Goal: Task Accomplishment & Management: Complete application form

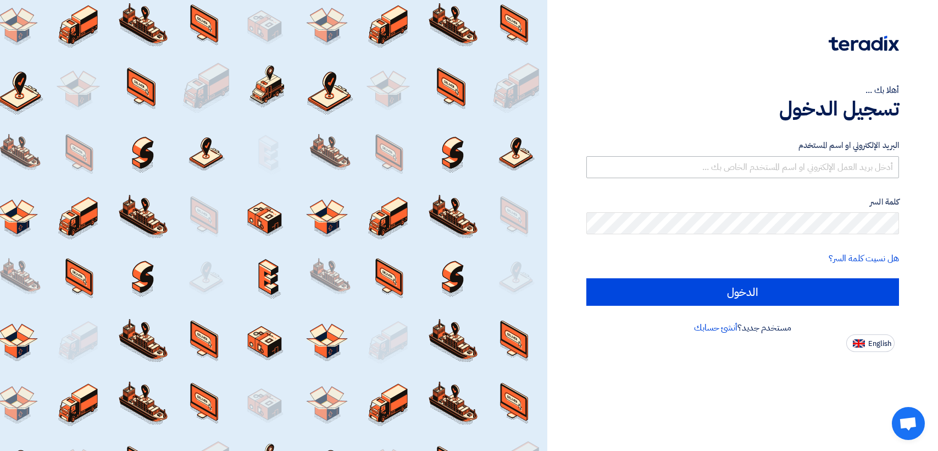
click at [863, 163] on input "text" at bounding box center [743, 167] width 313 height 22
type input "[EMAIL_ADDRESS][DOMAIN_NAME]"
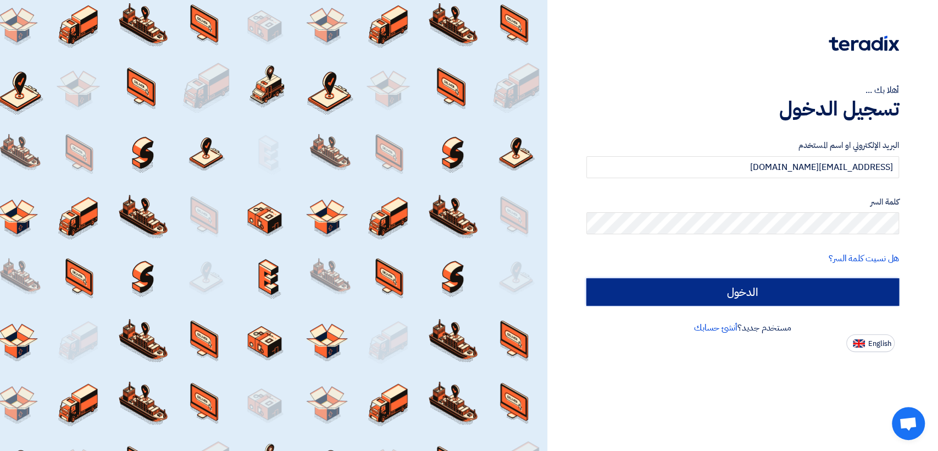
click at [781, 283] on input "الدخول" at bounding box center [743, 291] width 313 height 27
type input "Sign in"
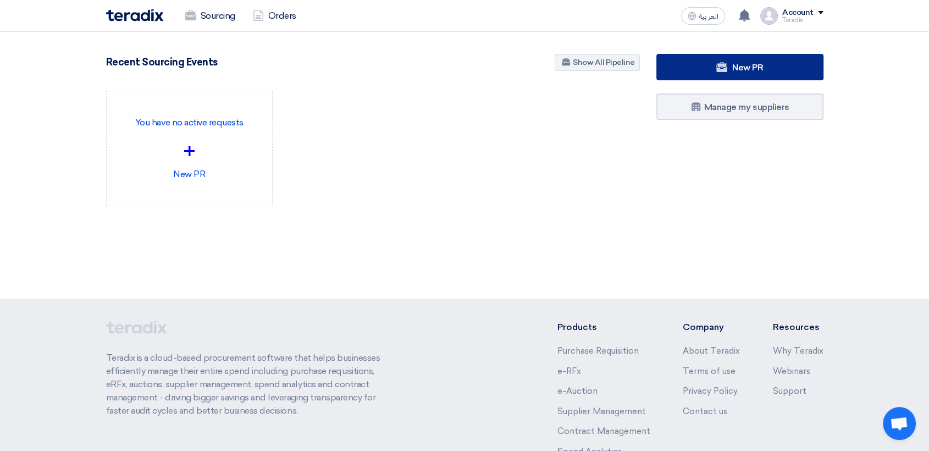
click at [705, 69] on link "New PR" at bounding box center [739, 67] width 167 height 26
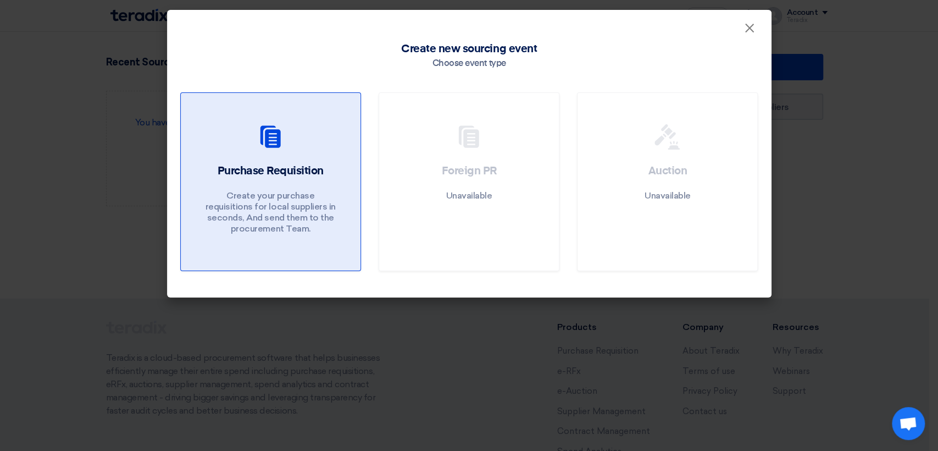
drag, startPoint x: 251, startPoint y: 178, endPoint x: 229, endPoint y: 165, distance: 24.9
click at [250, 177] on div "Purchase Requisition Create your purchase requisitions for local suppliers in s…" at bounding box center [270, 201] width 153 height 76
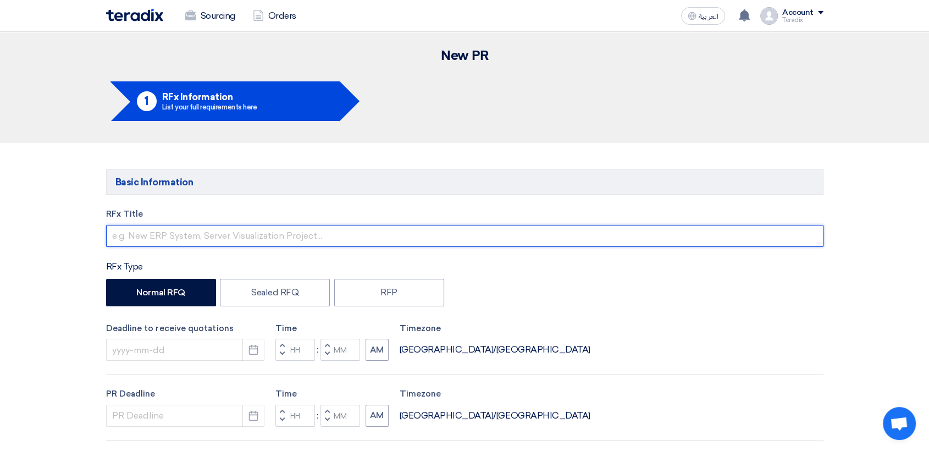
click at [241, 228] on input "text" at bounding box center [464, 236] width 717 height 22
paste input "PR-25-3571 // Electrical safety requirement"
drag, startPoint x: 289, startPoint y: 232, endPoint x: 231, endPoint y: 238, distance: 57.5
click at [233, 238] on input "PR-25-3571 // Electrical safety requirement" at bounding box center [464, 236] width 717 height 22
type input "PR-25-3571 // Electrical safety requirement"
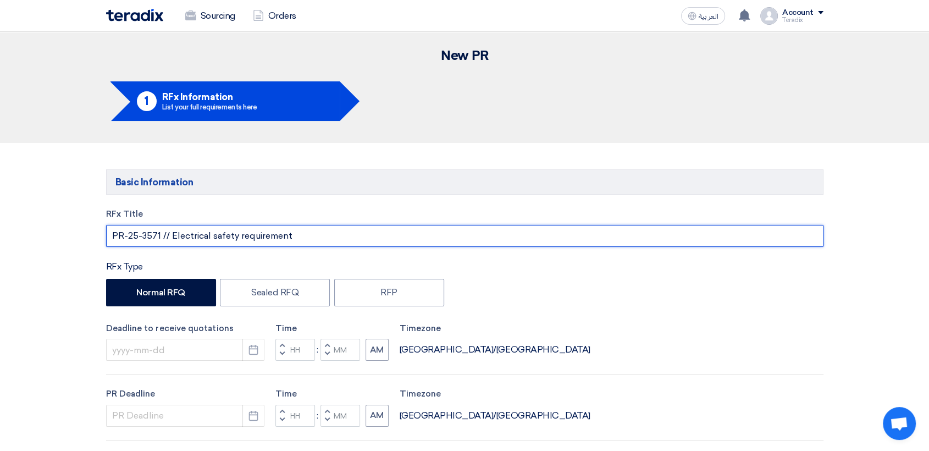
drag, startPoint x: 290, startPoint y: 237, endPoint x: 161, endPoint y: 227, distance: 129.6
click at [161, 227] on input "PR-25-3571 // Electrical safety requirement" at bounding box center [464, 236] width 717 height 22
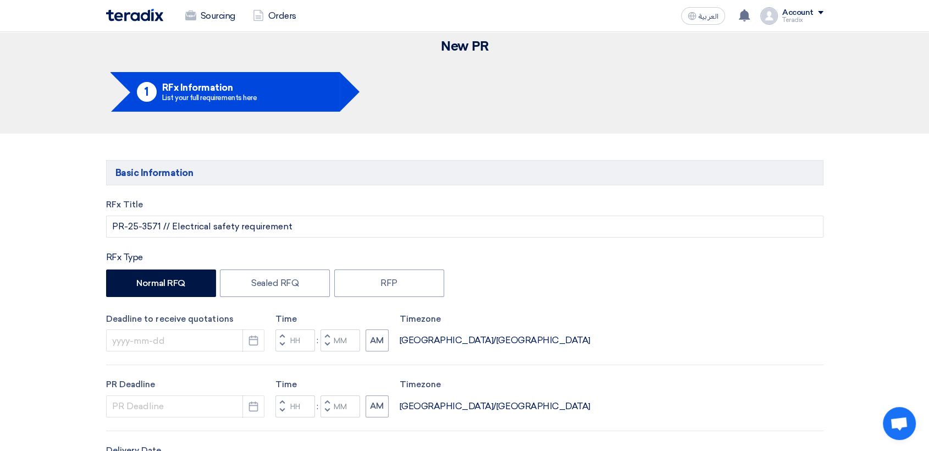
scroll to position [122, 0]
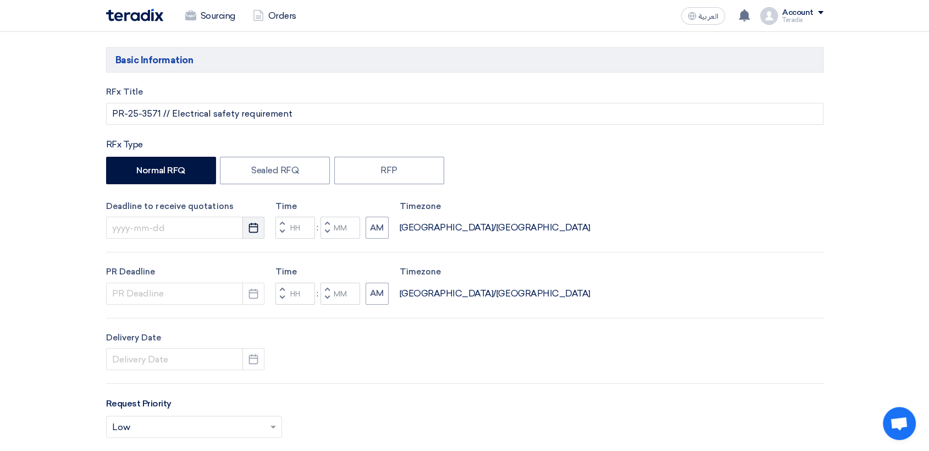
click at [251, 228] on icon "Pick a date" at bounding box center [253, 227] width 11 height 11
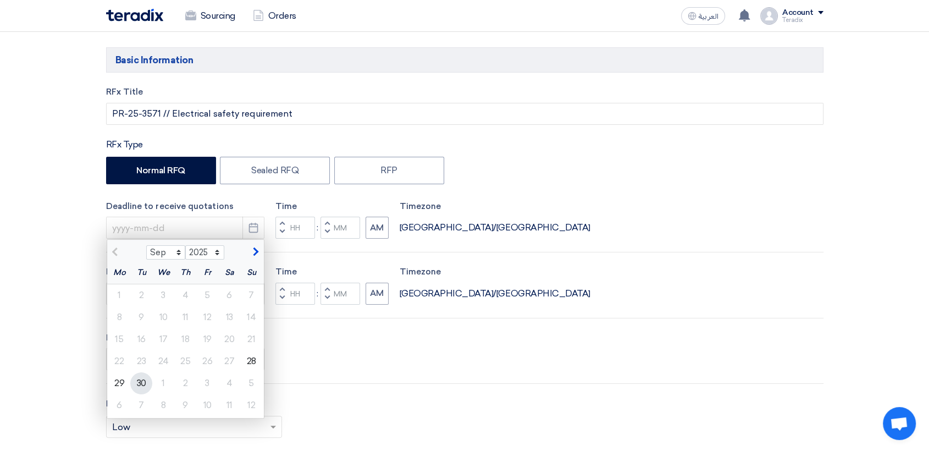
click at [138, 388] on div "30" at bounding box center [141, 383] width 22 height 22
type input "[DATE]"
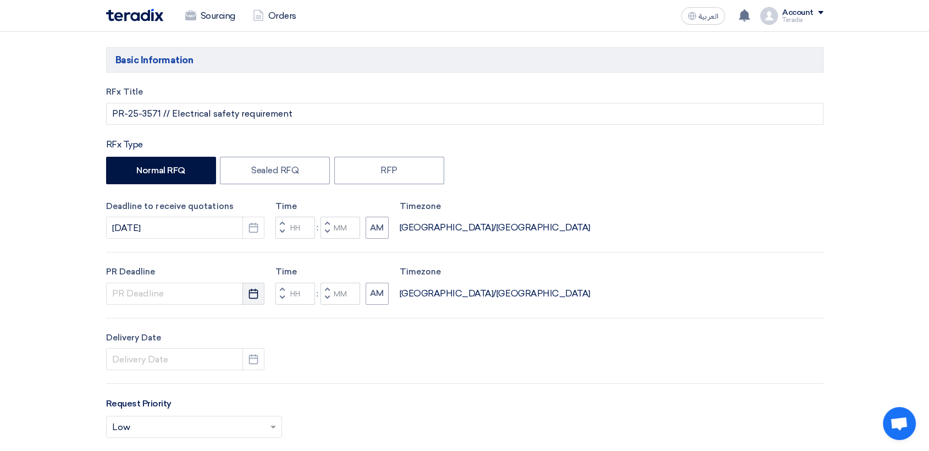
click at [263, 288] on div "PR Deadline Pick a date Time Increment hours Decrement hours : Increment minute…" at bounding box center [464, 285] width 717 height 39
click at [257, 296] on use "button" at bounding box center [253, 293] width 9 height 10
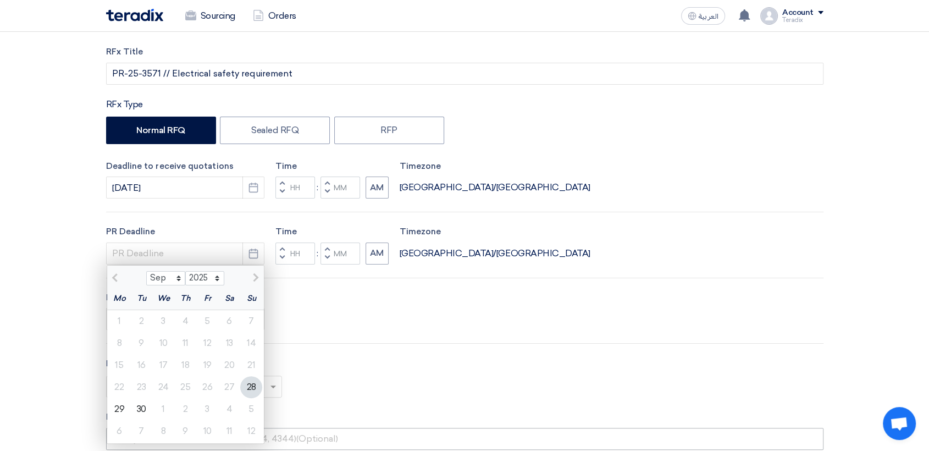
scroll to position [183, 0]
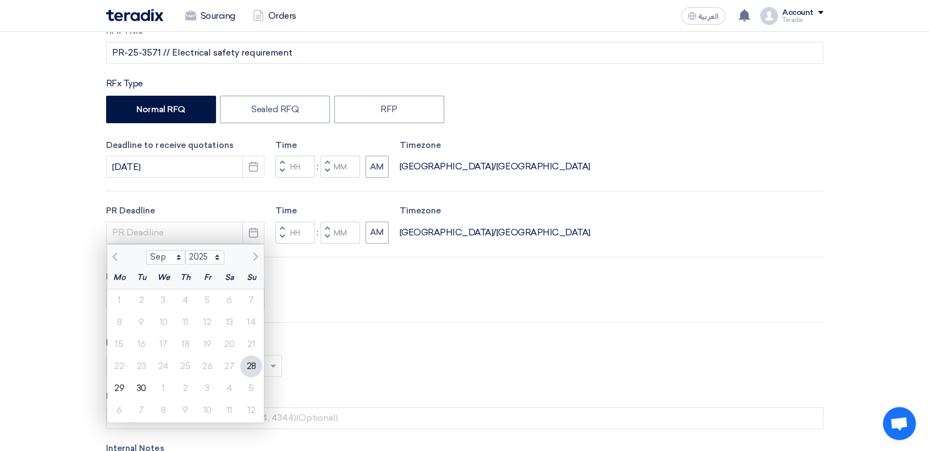
click at [141, 386] on div "30" at bounding box center [141, 388] width 22 height 22
type input "[DATE]"
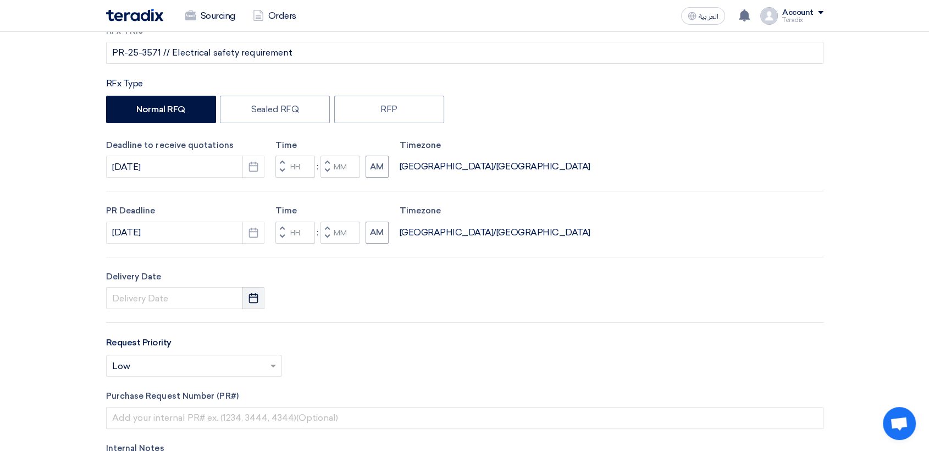
click at [256, 303] on icon "Pick a date" at bounding box center [253, 297] width 11 height 11
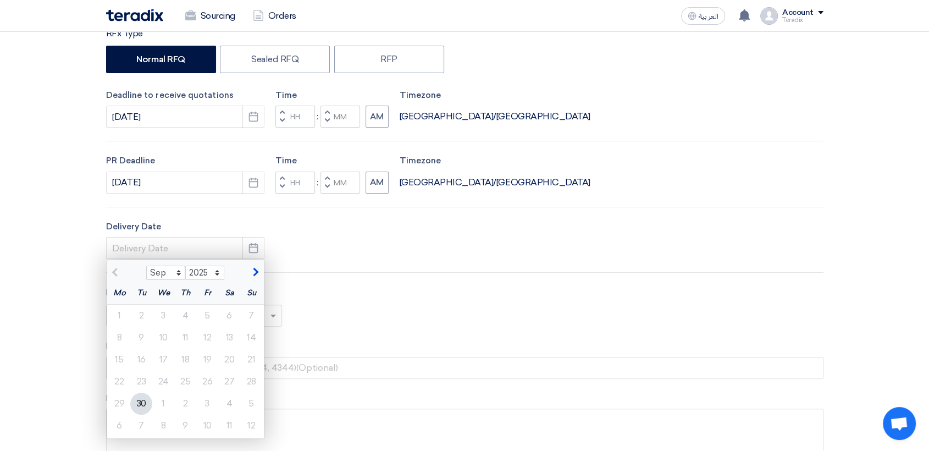
scroll to position [305, 0]
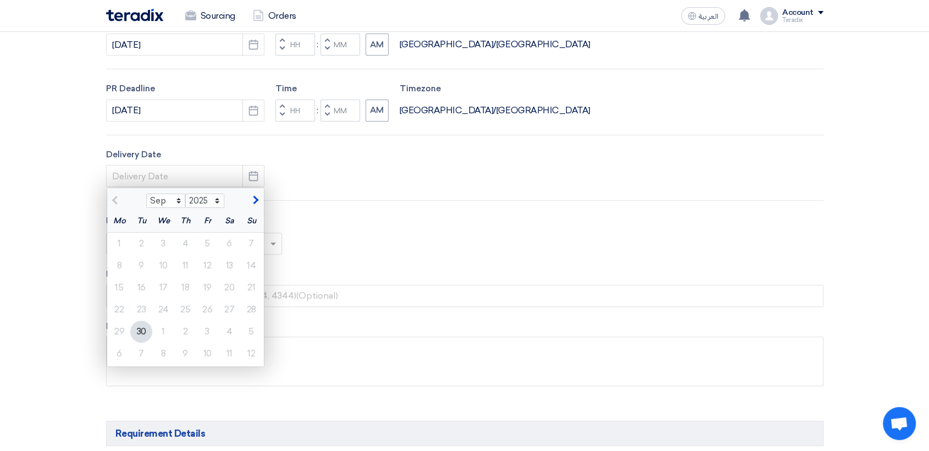
click at [140, 327] on div "30" at bounding box center [141, 332] width 22 height 22
type input "[DATE]"
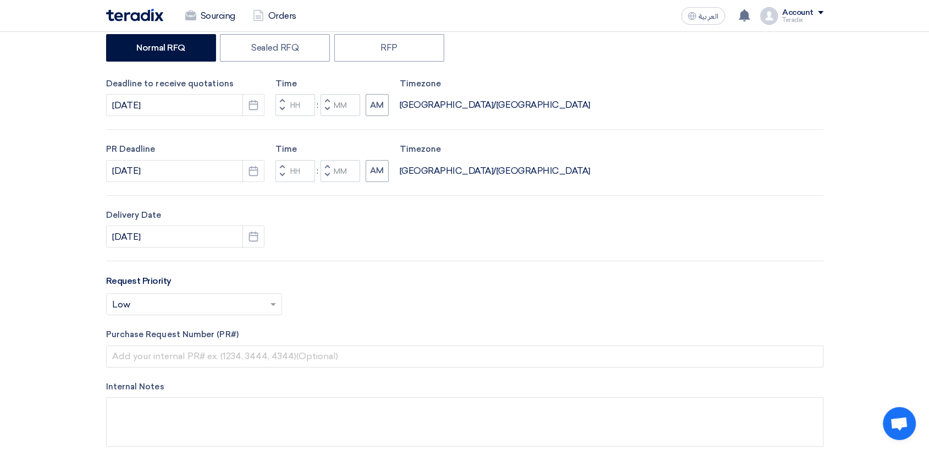
scroll to position [183, 0]
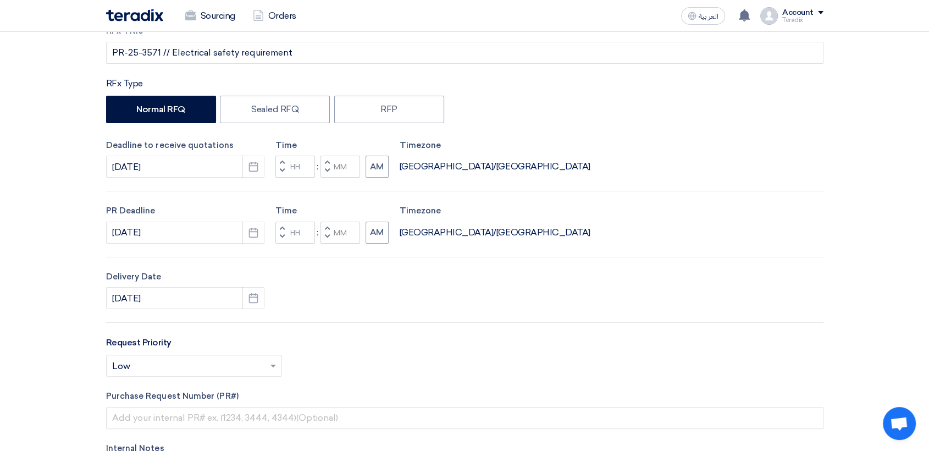
click at [325, 172] on span "button" at bounding box center [327, 170] width 4 height 7
type input "11"
type input "59"
click at [330, 237] on button "Decrement minutes" at bounding box center [327, 237] width 13 height 14
type input "11"
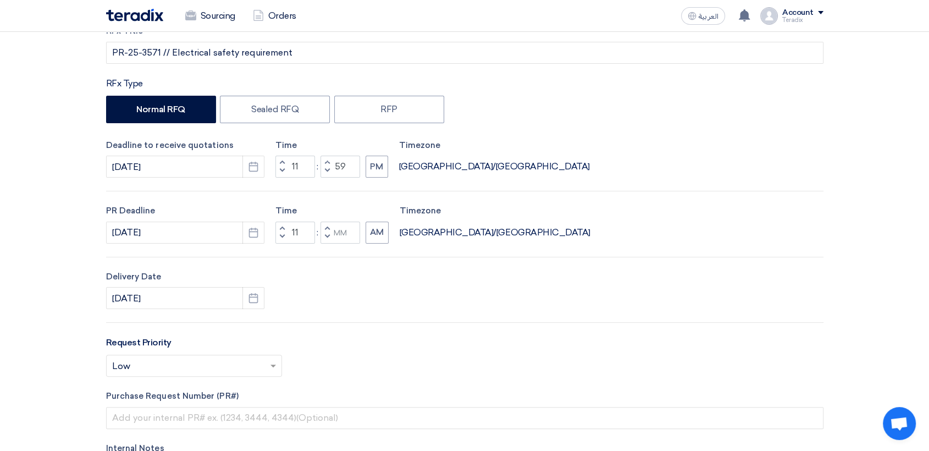
type input "59"
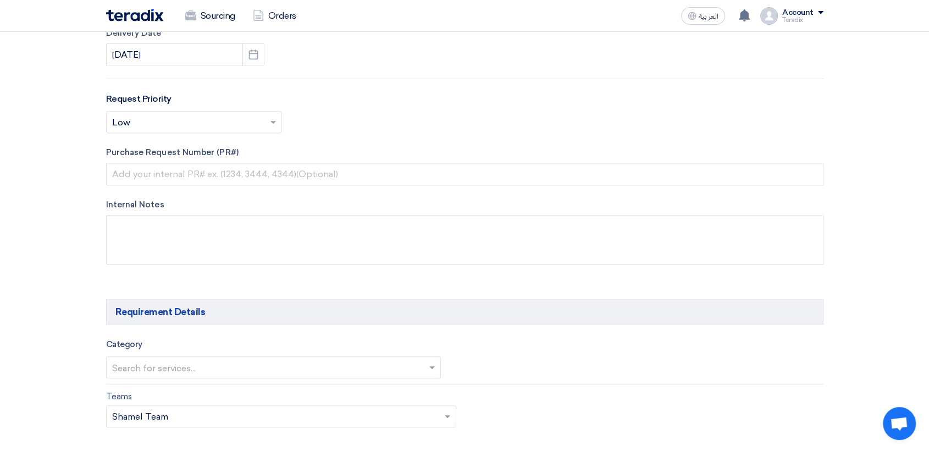
scroll to position [427, 0]
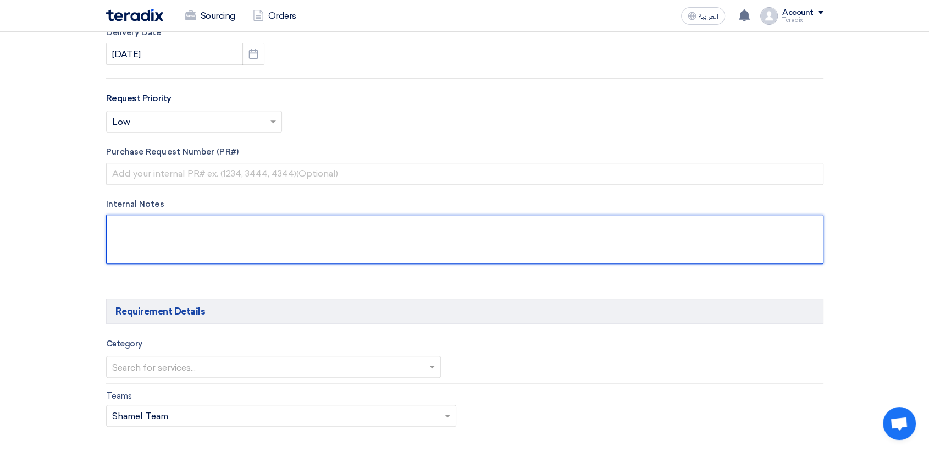
click at [298, 252] on textarea at bounding box center [464, 238] width 717 height 49
paste textarea "[PERSON_NAME] [EMAIL_ADDRESS][DOMAIN_NAME] 9660566361331(Work) Alkhorayef Group"
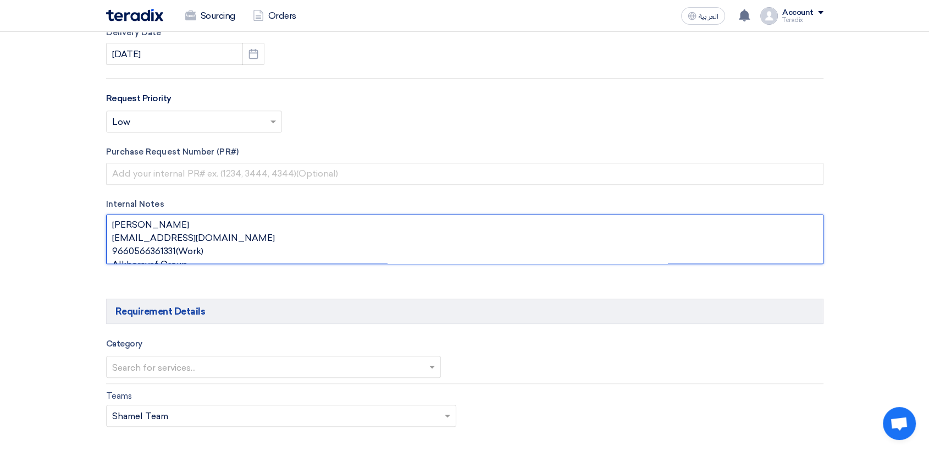
scroll to position [0, 0]
click at [218, 229] on textarea at bounding box center [464, 238] width 717 height 49
paste textarea "Procurement Officer"
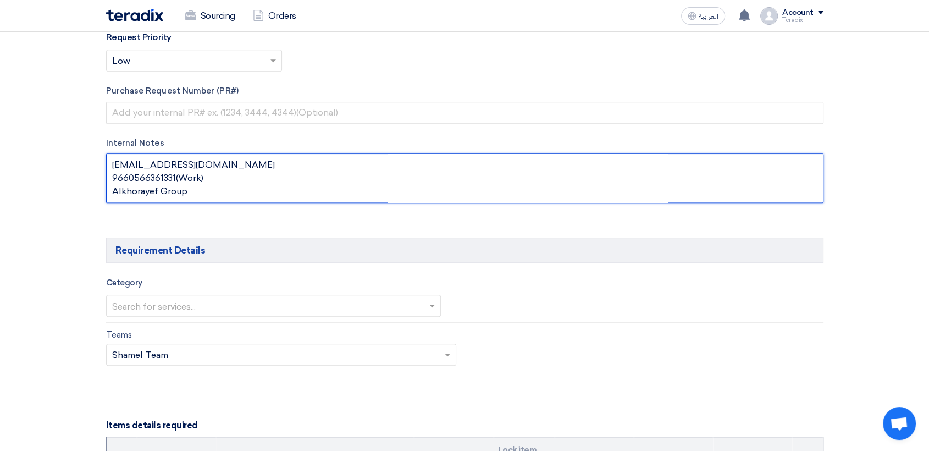
type textarea "[PERSON_NAME] Procurement Officer [EMAIL_ADDRESS][DOMAIN_NAME] 9660566361331(Wo…"
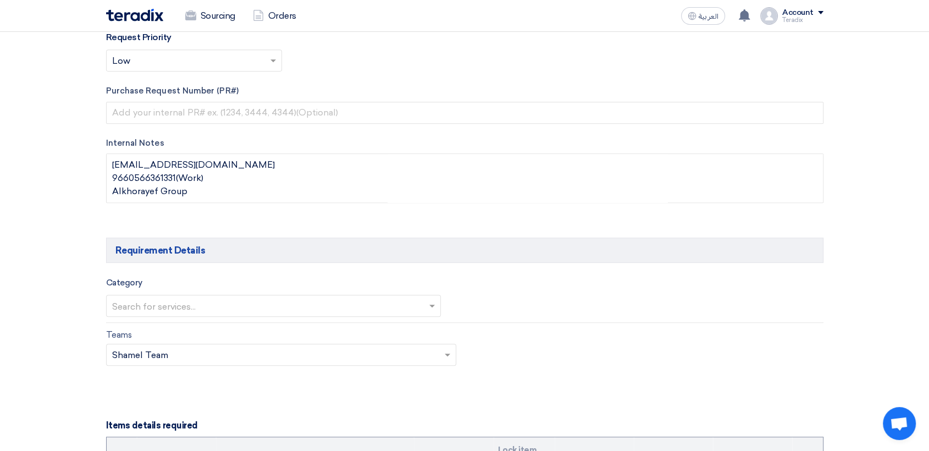
click at [245, 297] on input "text" at bounding box center [268, 306] width 312 height 18
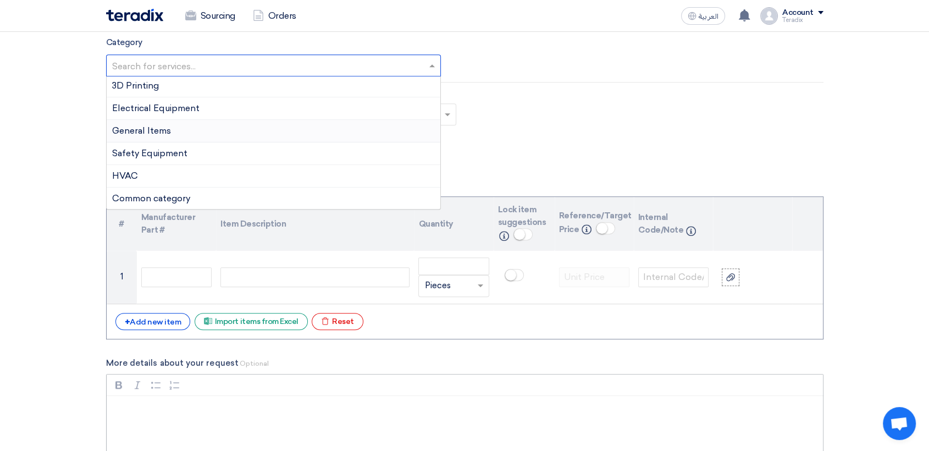
scroll to position [794, 0]
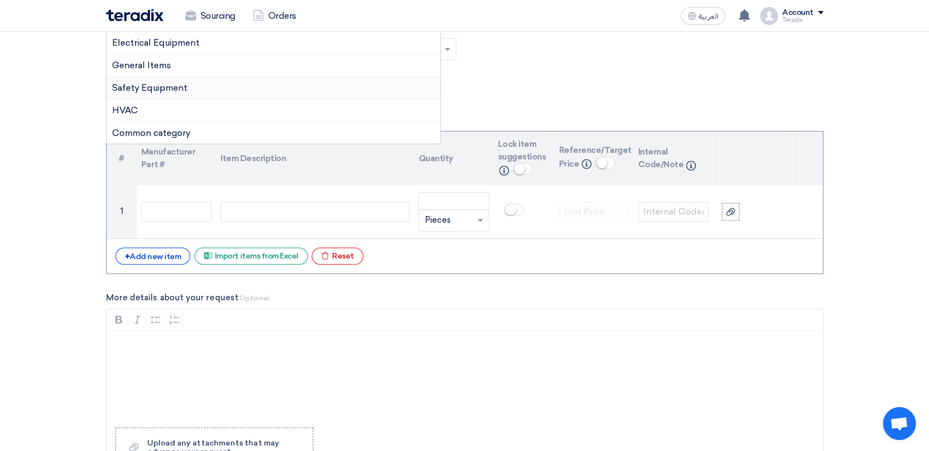
drag, startPoint x: 154, startPoint y: 93, endPoint x: 153, endPoint y: 124, distance: 30.3
click at [154, 93] on div "Safety Equipment" at bounding box center [274, 88] width 334 height 23
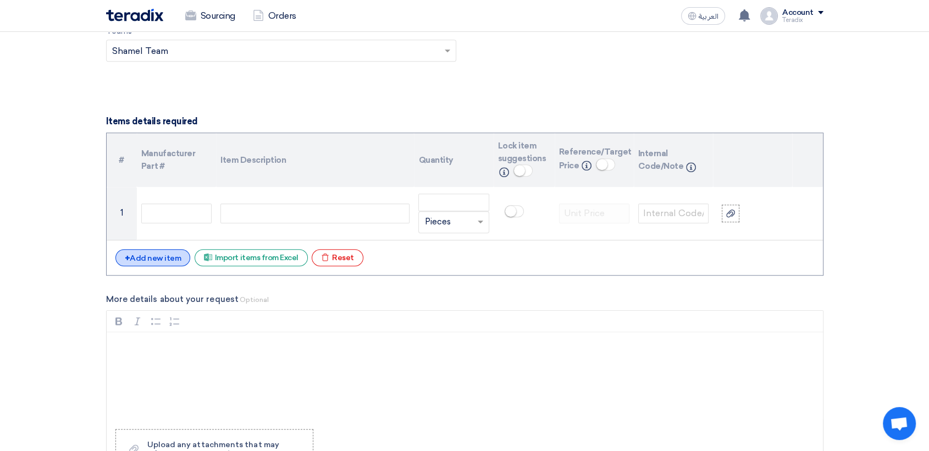
click at [159, 253] on div "+ Add new item" at bounding box center [152, 257] width 75 height 17
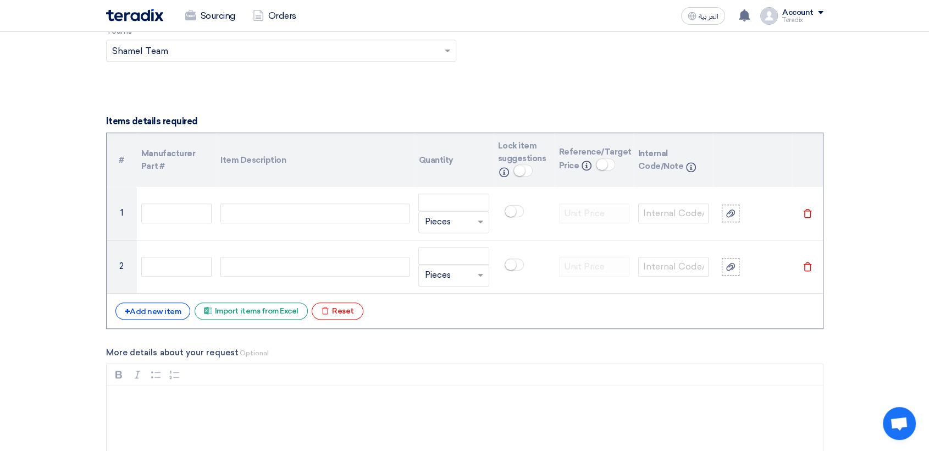
click at [142, 299] on div "# Manufacturer Part # Item Description Quantity Lock item suggestions Info Refe…" at bounding box center [464, 230] width 717 height 196
click at [146, 314] on div "+ Add new item" at bounding box center [152, 310] width 75 height 17
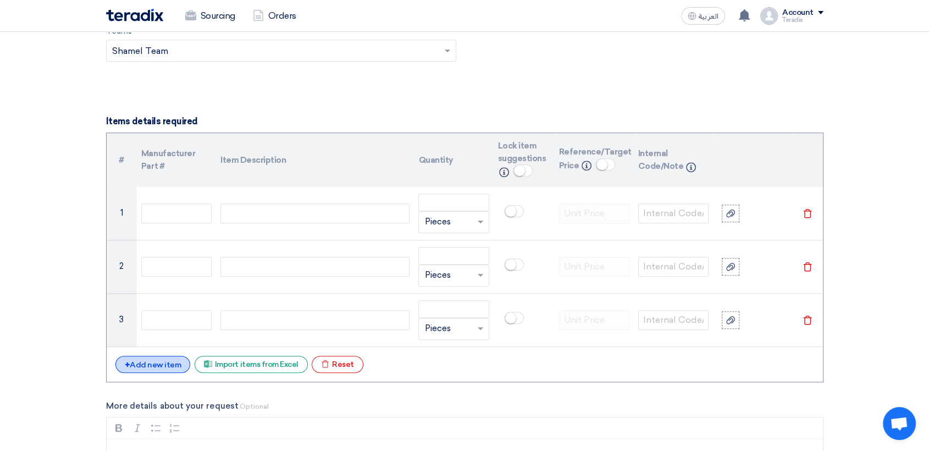
click at [163, 369] on div "+ Add new item Excel file Import items from Excel Excel file Reset" at bounding box center [464, 365] width 699 height 18
click at [163, 368] on div "+ Add new item" at bounding box center [152, 364] width 75 height 17
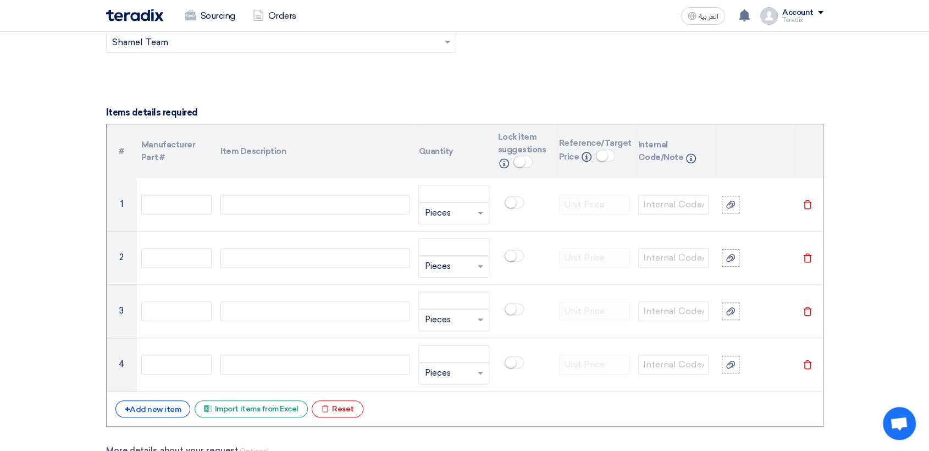
scroll to position [916, 0]
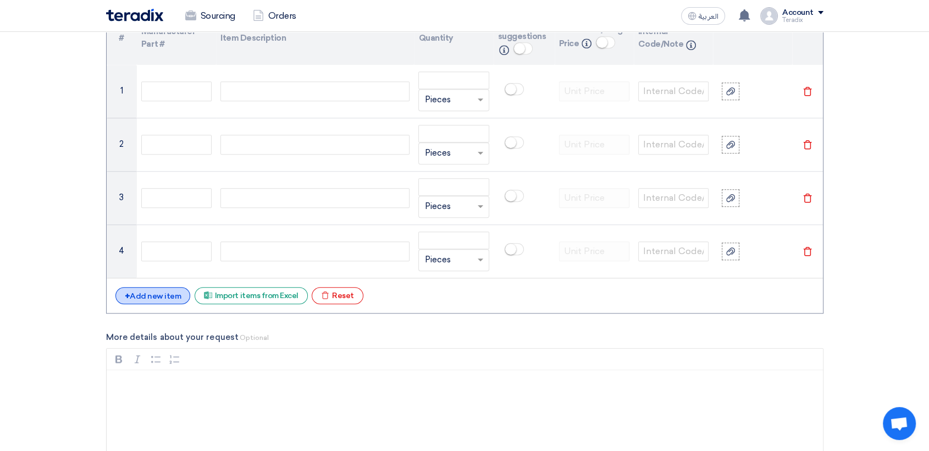
click at [162, 284] on div "# Manufacturer Part # Item Description Quantity Lock item suggestions Info Refe…" at bounding box center [464, 161] width 717 height 303
click at [161, 297] on div "+ Add new item" at bounding box center [152, 295] width 75 height 17
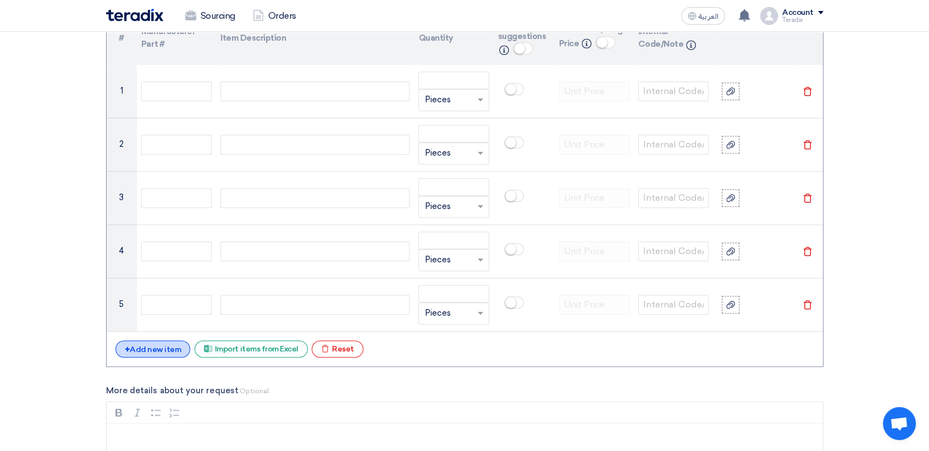
click at [173, 353] on div "+ Add new item" at bounding box center [152, 348] width 75 height 17
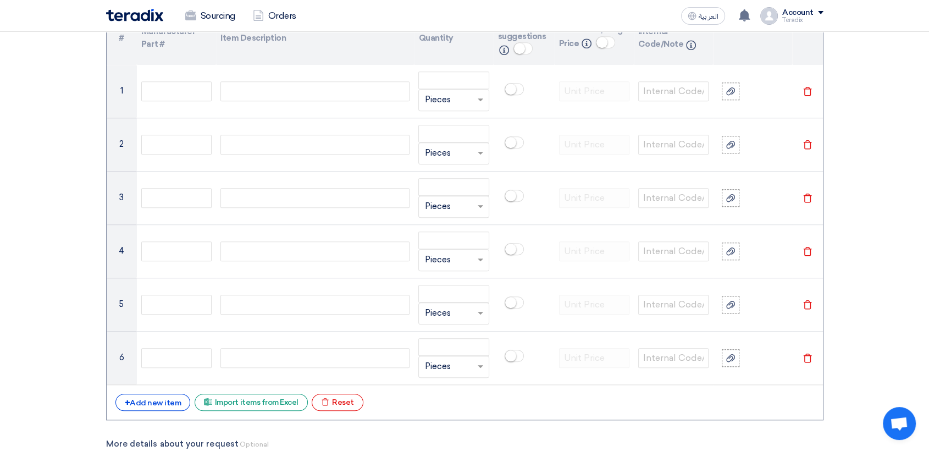
click at [154, 410] on div "+ Add new item Excel file Import items from Excel Excel file Reset" at bounding box center [464, 403] width 699 height 18
click at [160, 396] on div "+ Add new item" at bounding box center [152, 402] width 75 height 17
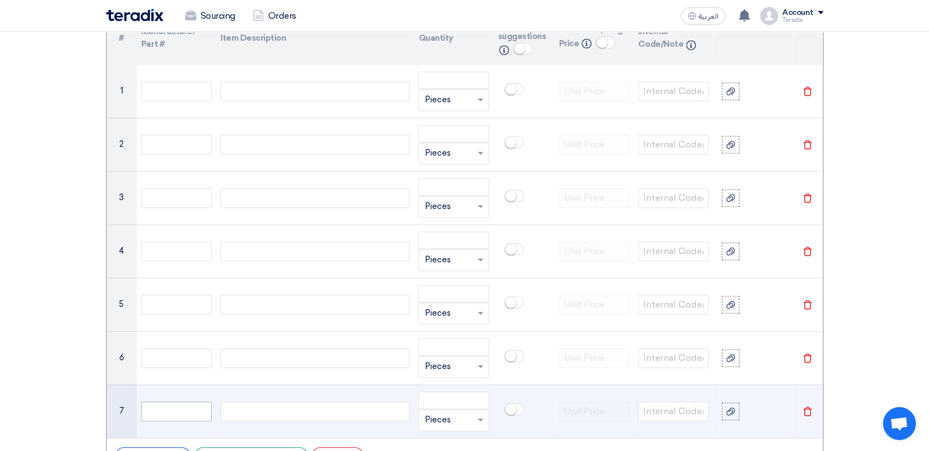
scroll to position [1038, 0]
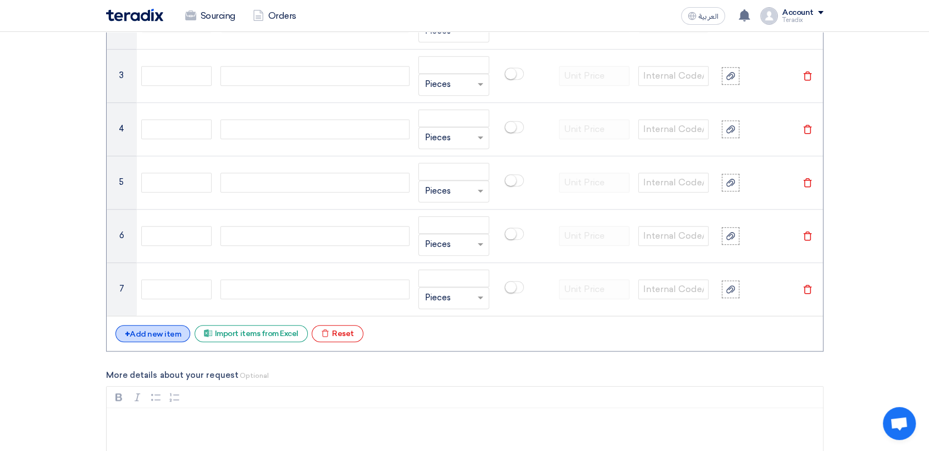
click at [152, 333] on div "+ Add new item" at bounding box center [152, 333] width 75 height 17
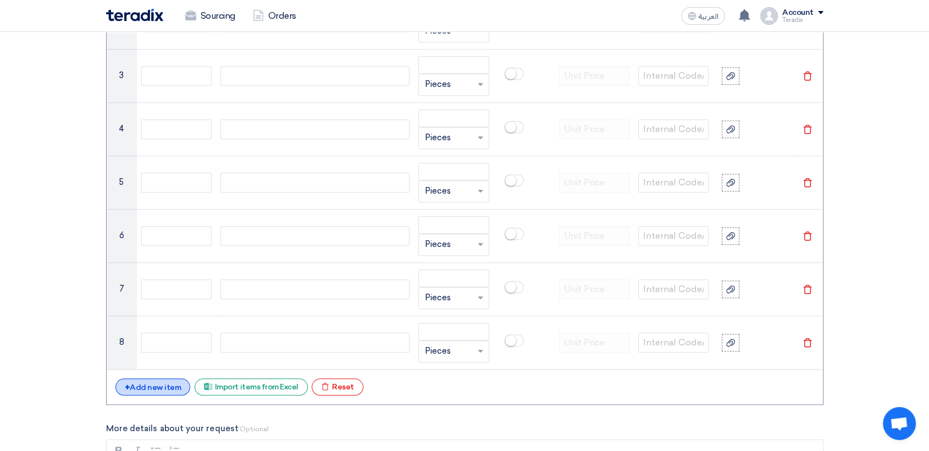
click at [169, 390] on div "+ Add new item" at bounding box center [152, 386] width 75 height 17
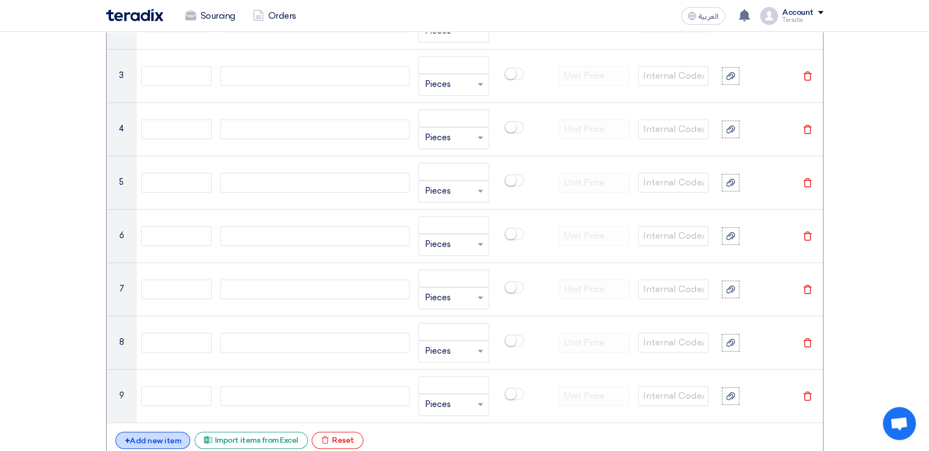
click at [163, 438] on div "+ Add new item" at bounding box center [152, 440] width 75 height 17
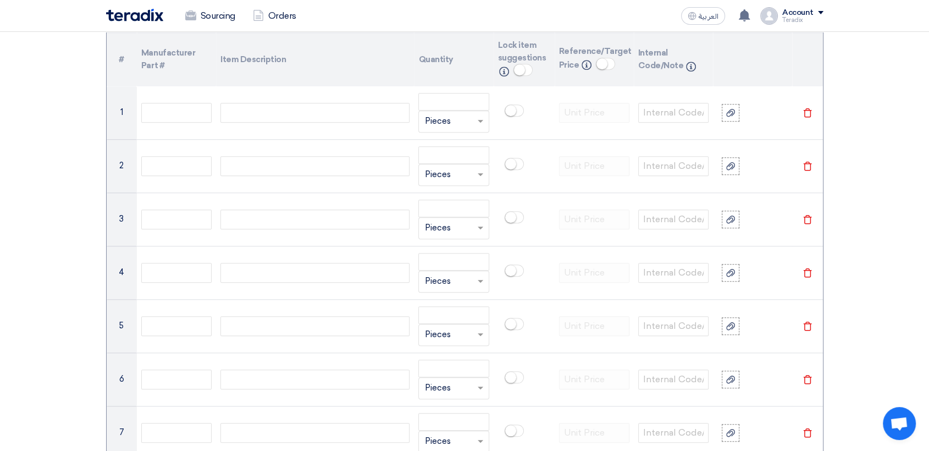
scroll to position [733, 0]
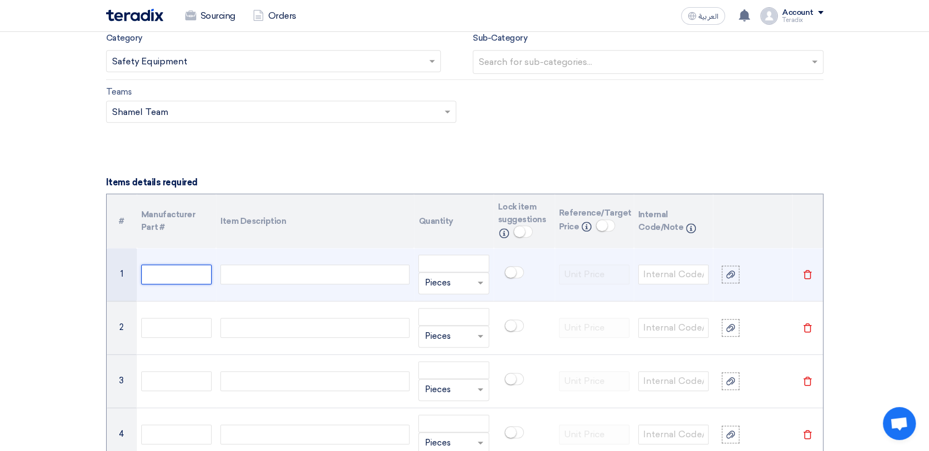
click at [157, 274] on input "text" at bounding box center [176, 274] width 70 height 20
paste input "AWPT (Inventory) General Item"
type input "AWPT (Inventory) General Item"
click at [314, 259] on td at bounding box center [315, 274] width 198 height 53
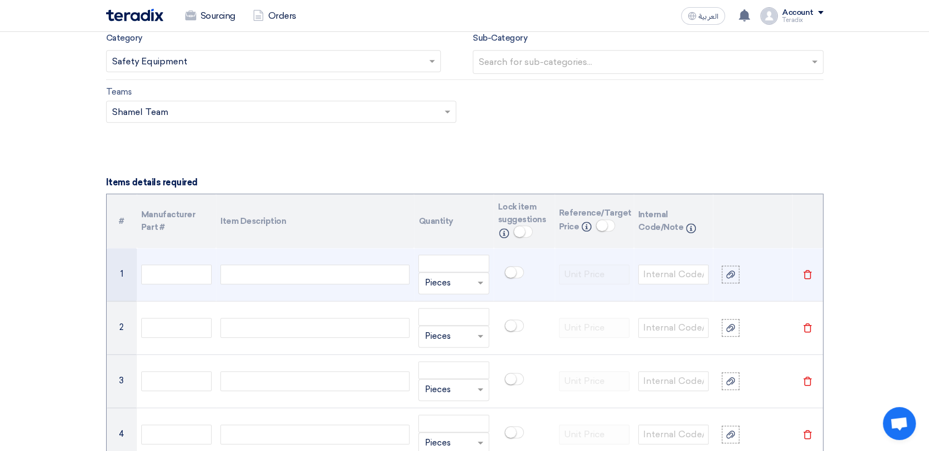
click at [310, 267] on div at bounding box center [314, 274] width 189 height 20
paste div
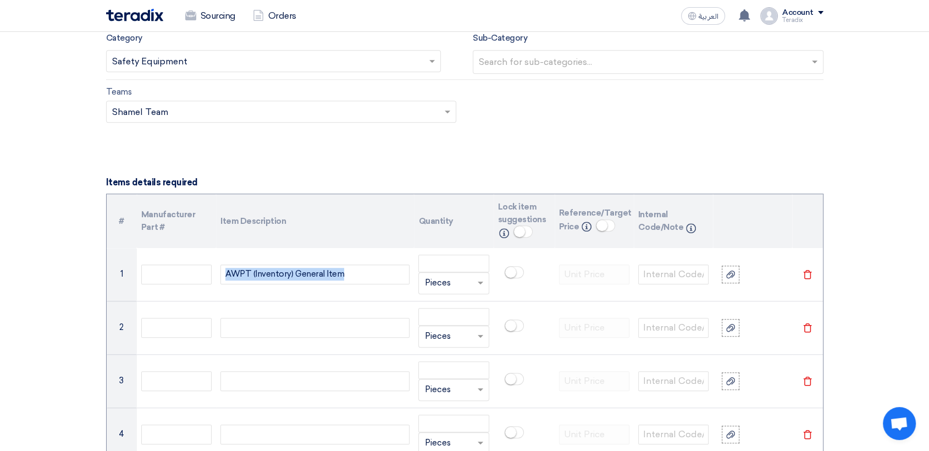
drag, startPoint x: 338, startPoint y: 272, endPoint x: 0, endPoint y: 270, distance: 337.6
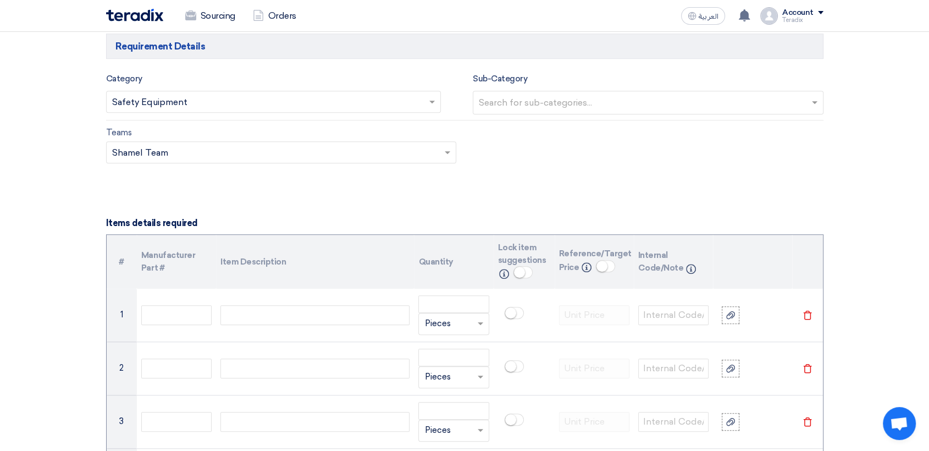
scroll to position [672, 0]
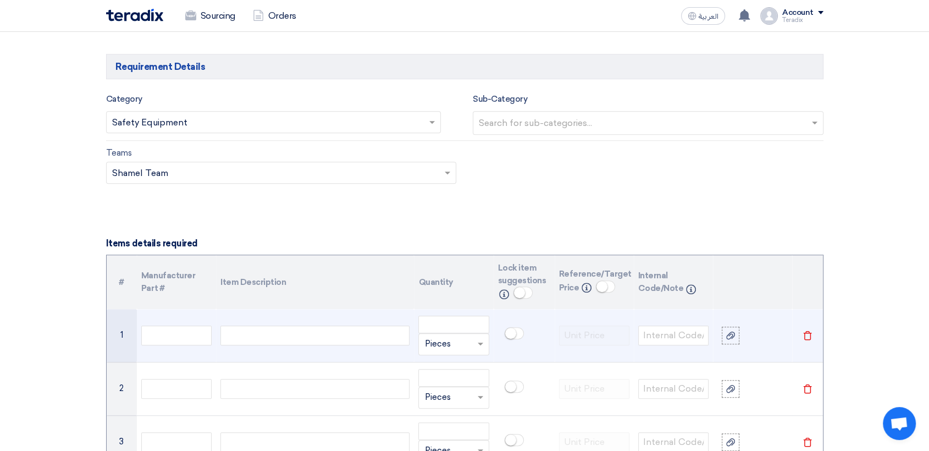
click at [355, 330] on div at bounding box center [314, 335] width 189 height 20
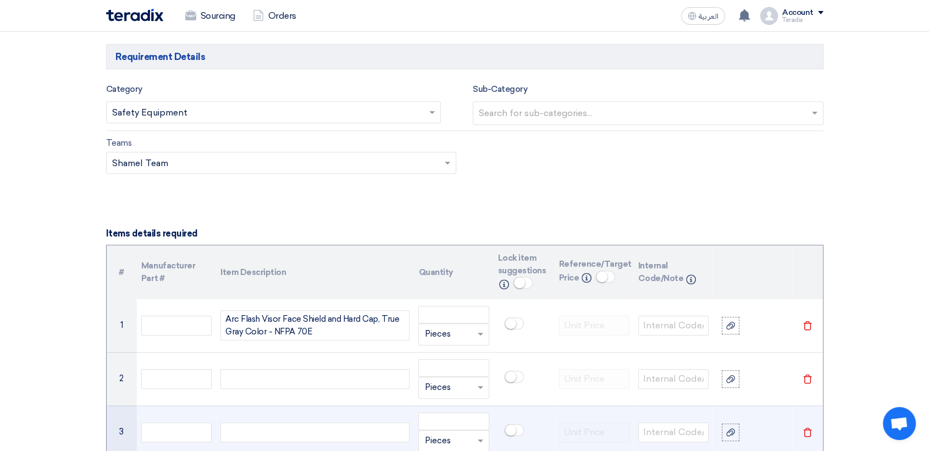
scroll to position [788, 0]
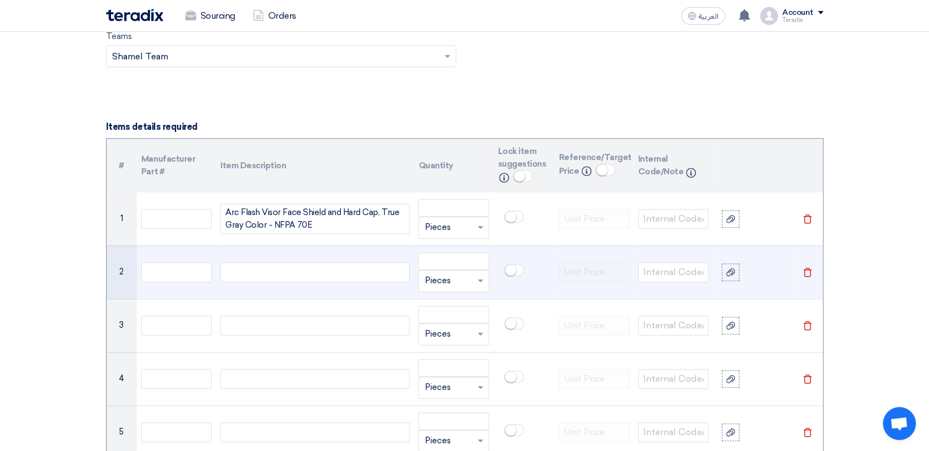
drag, startPoint x: 338, startPoint y: 255, endPoint x: 335, endPoint y: 260, distance: 5.7
click at [338, 255] on td at bounding box center [315, 271] width 198 height 53
click at [330, 276] on div at bounding box center [314, 272] width 189 height 20
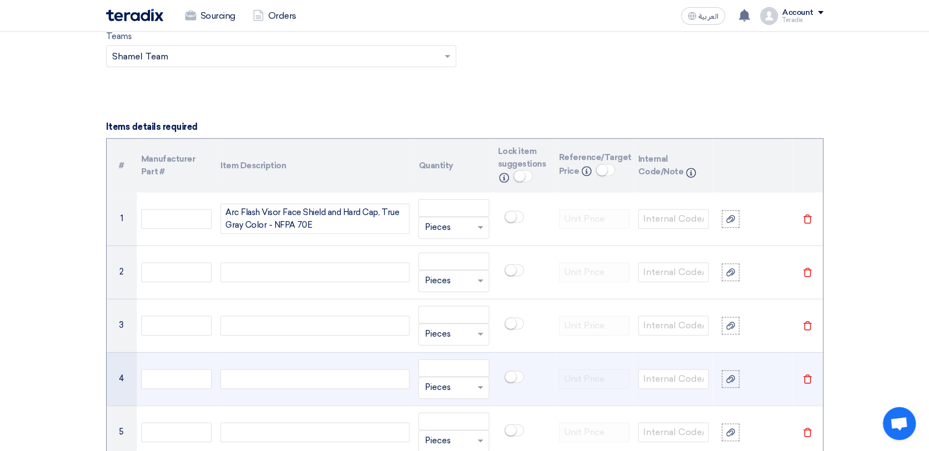
paste div
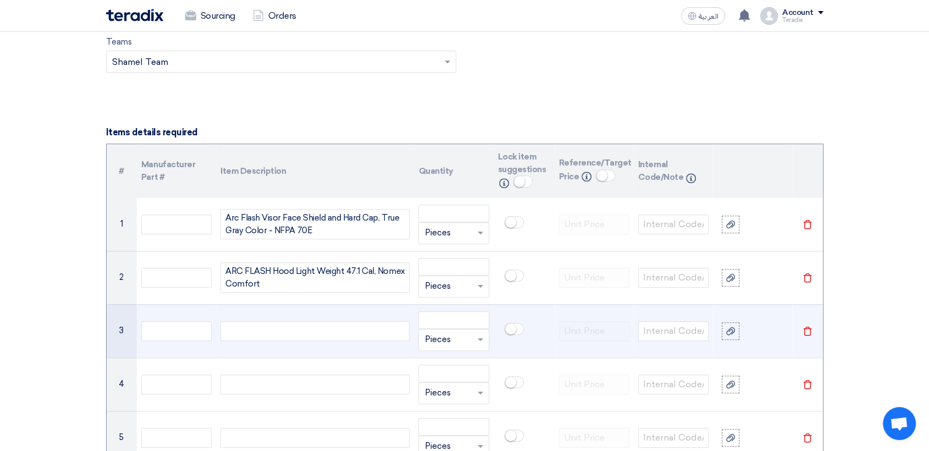
click at [372, 334] on div at bounding box center [314, 331] width 189 height 20
paste div
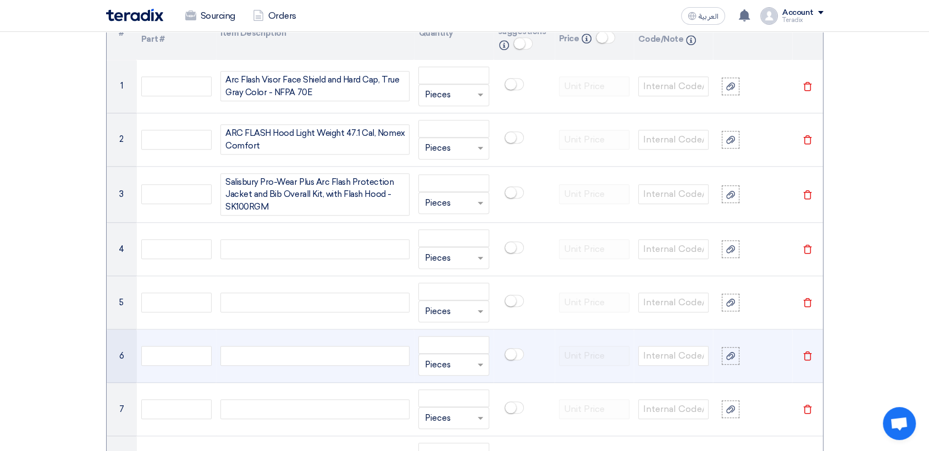
scroll to position [957, 0]
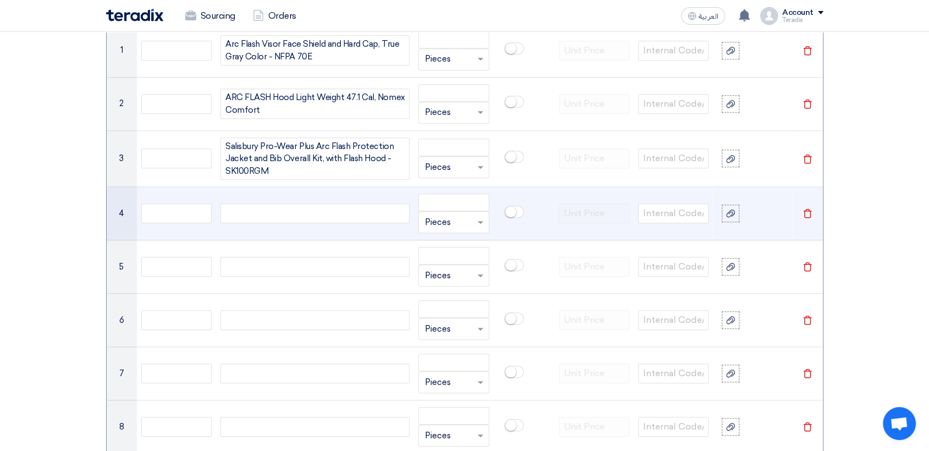
click at [329, 211] on div at bounding box center [314, 213] width 189 height 20
paste div
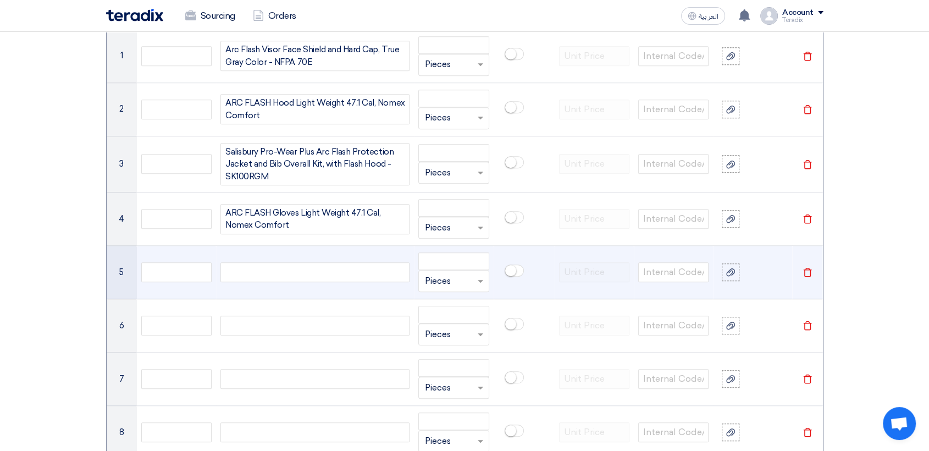
click at [375, 275] on div at bounding box center [314, 272] width 189 height 20
paste div
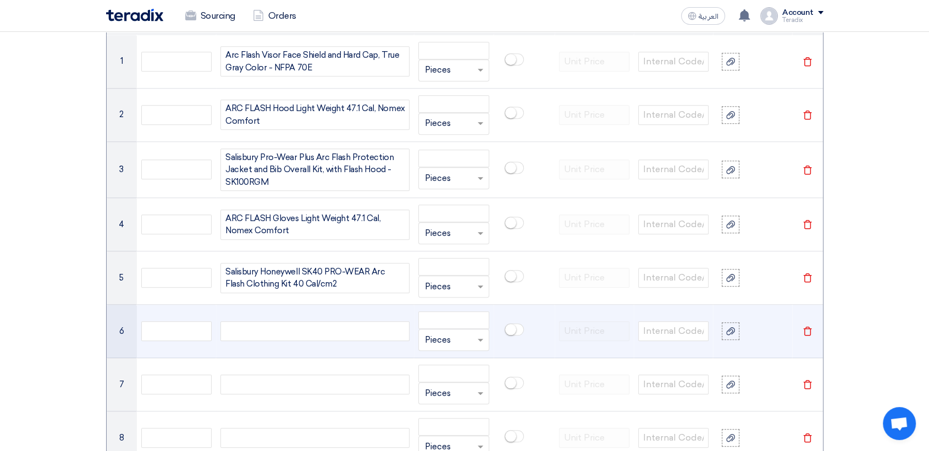
click at [367, 328] on div at bounding box center [314, 331] width 189 height 20
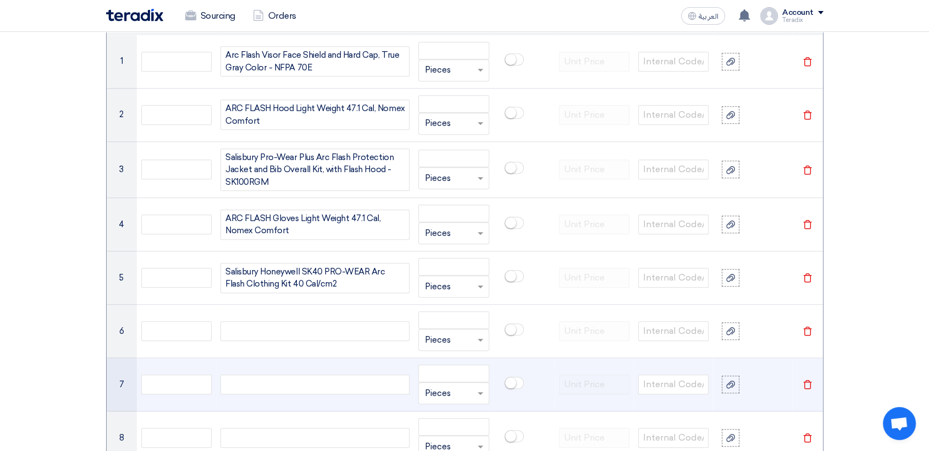
paste div
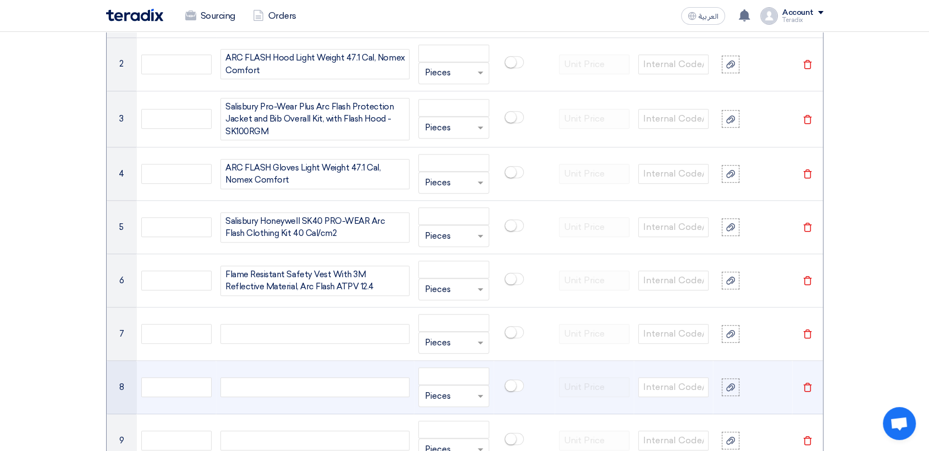
scroll to position [1063, 0]
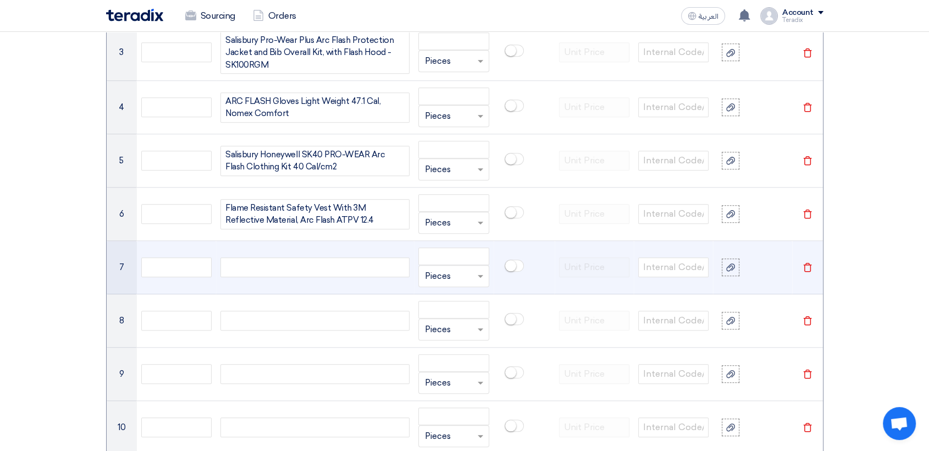
click at [347, 263] on div at bounding box center [314, 267] width 189 height 20
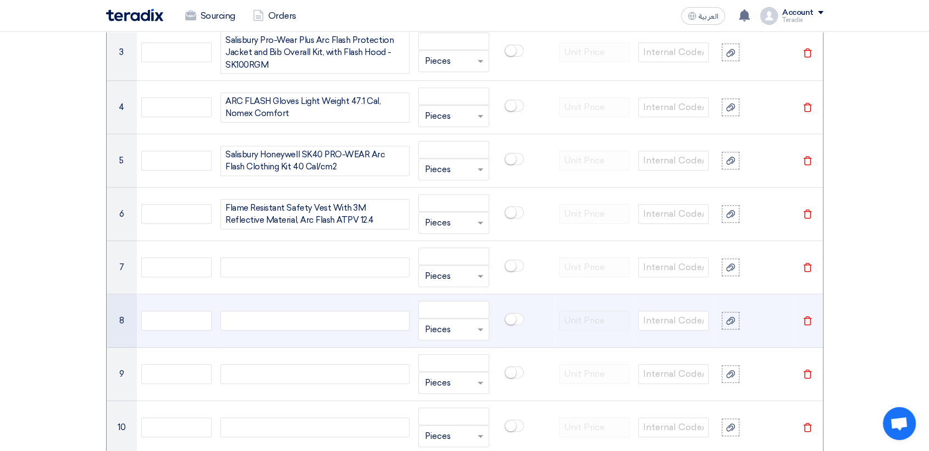
paste div
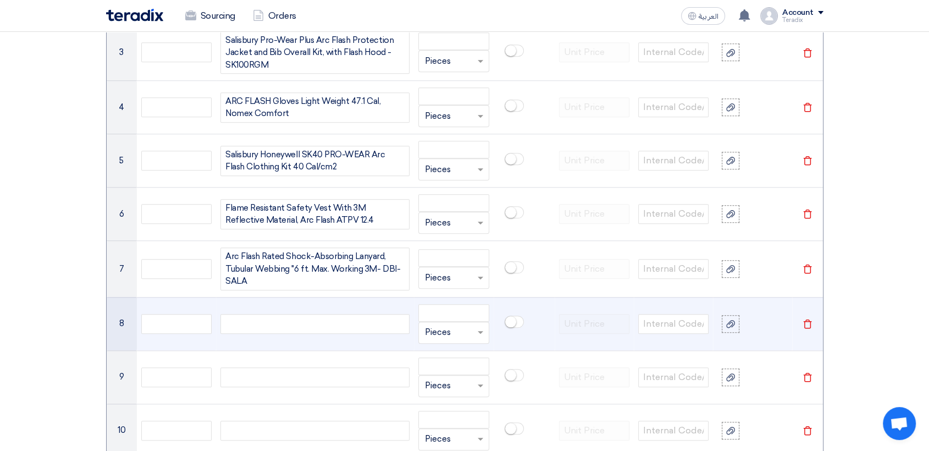
scroll to position [1053, 0]
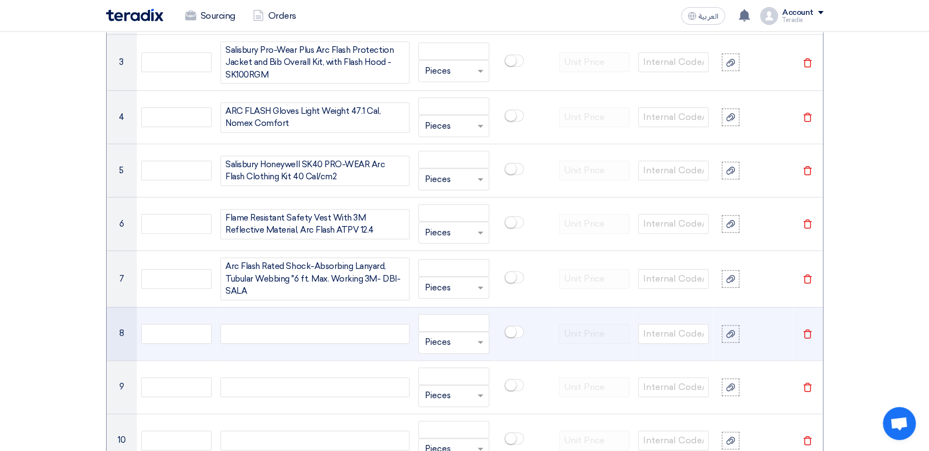
click at [383, 333] on div at bounding box center [314, 334] width 189 height 20
paste div
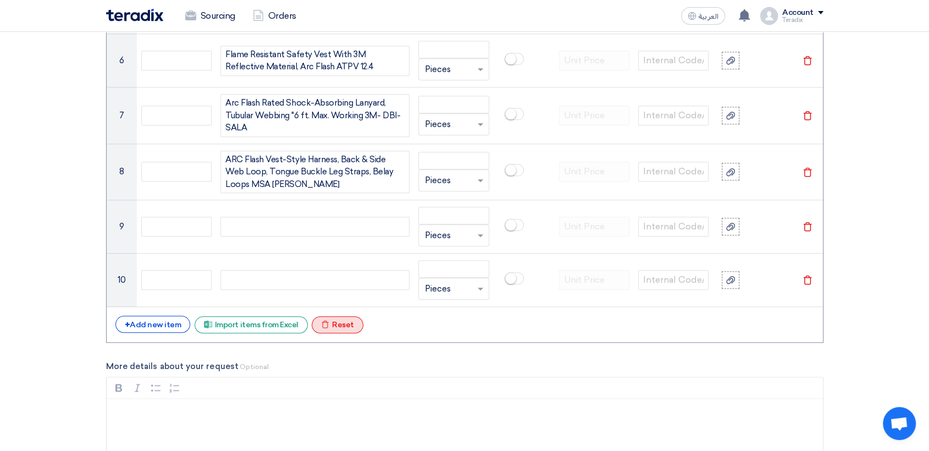
scroll to position [1227, 0]
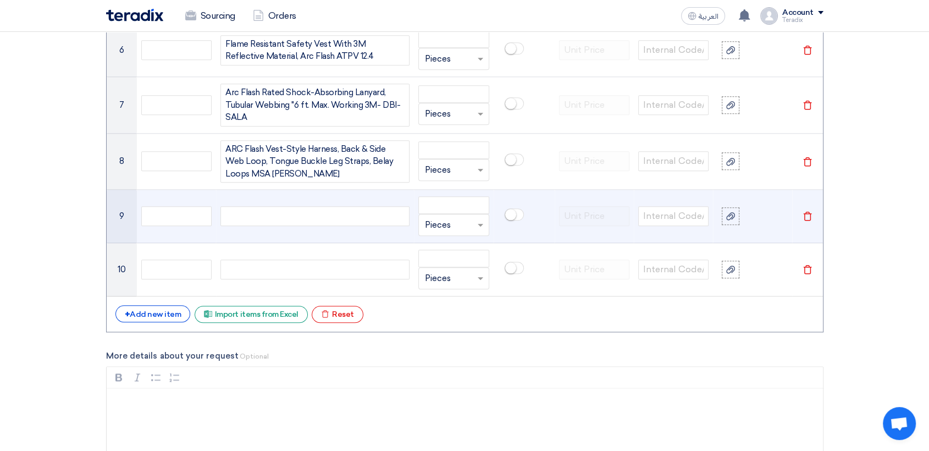
click at [334, 209] on div at bounding box center [314, 216] width 189 height 20
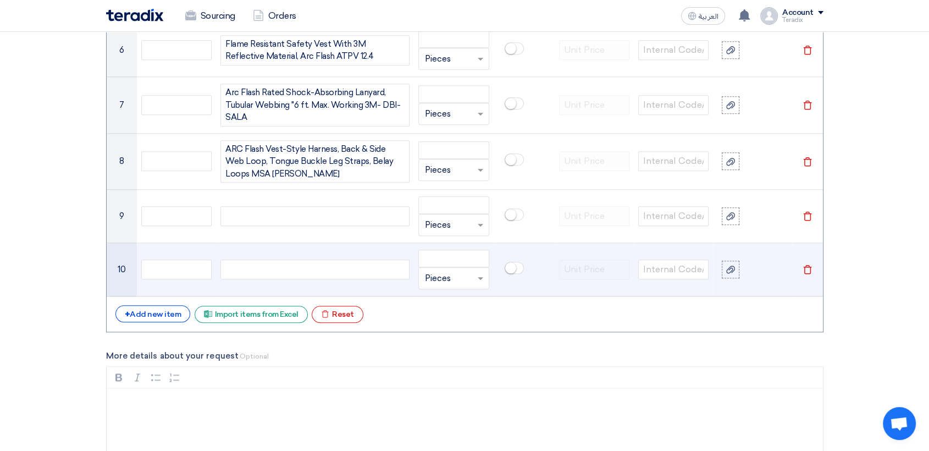
paste div
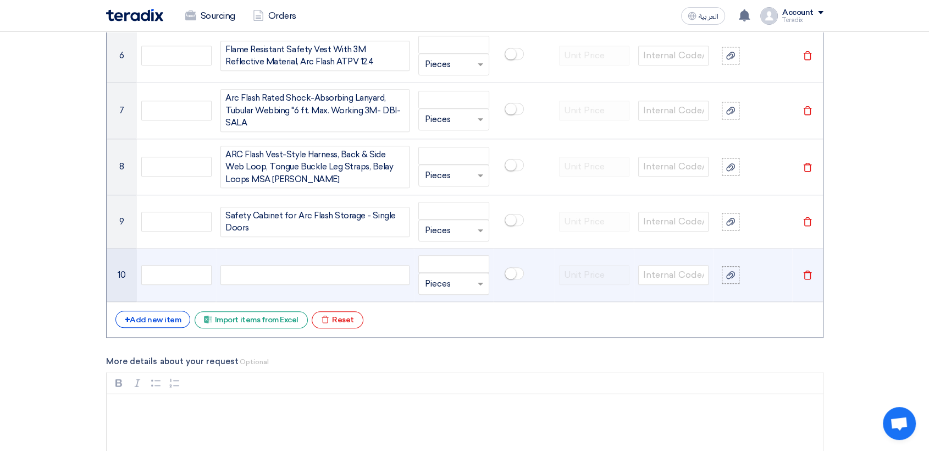
click at [349, 265] on div at bounding box center [314, 275] width 189 height 20
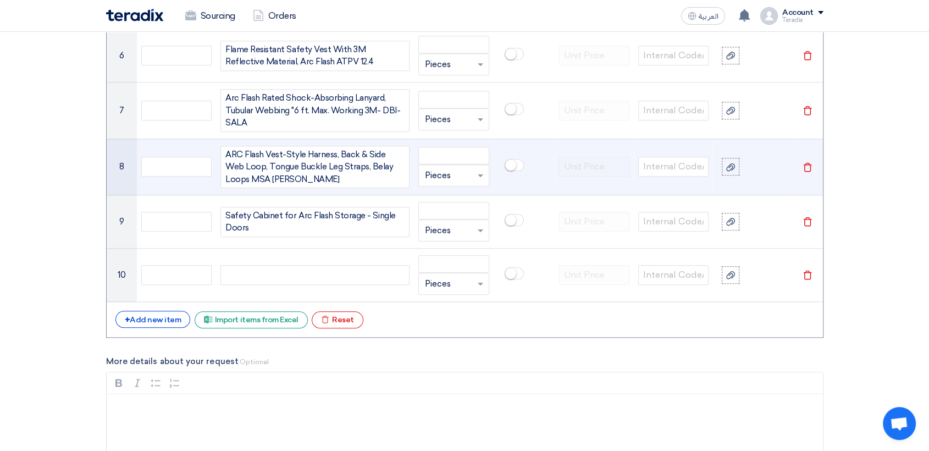
paste div
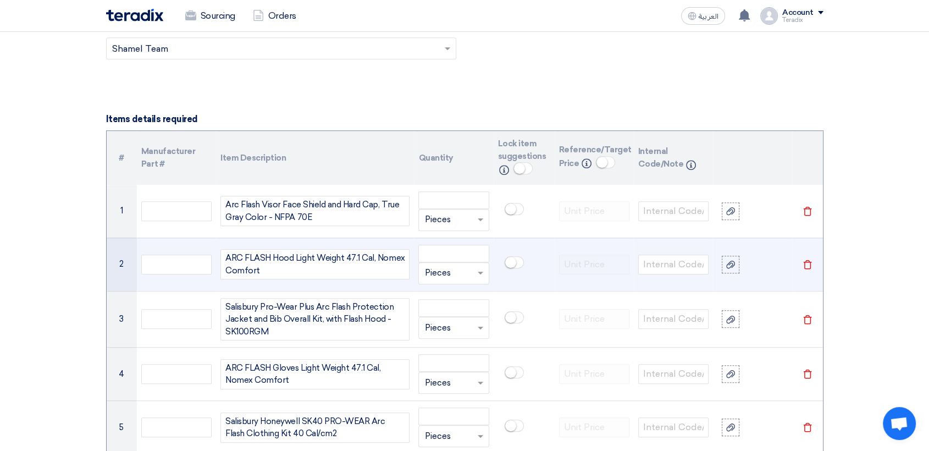
scroll to position [849, 0]
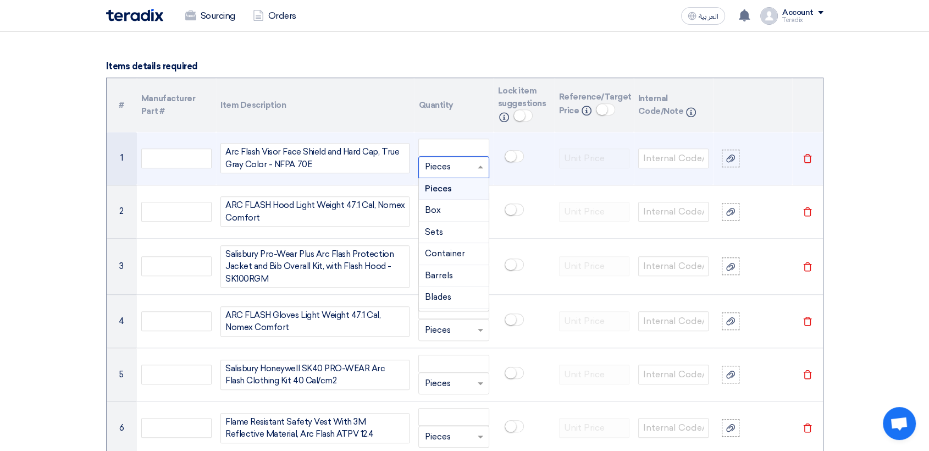
click at [441, 170] on input "text" at bounding box center [446, 167] width 45 height 18
paste input "EA"
type input "EA"
click at [449, 212] on span "Add type..." at bounding box center [442, 211] width 36 height 8
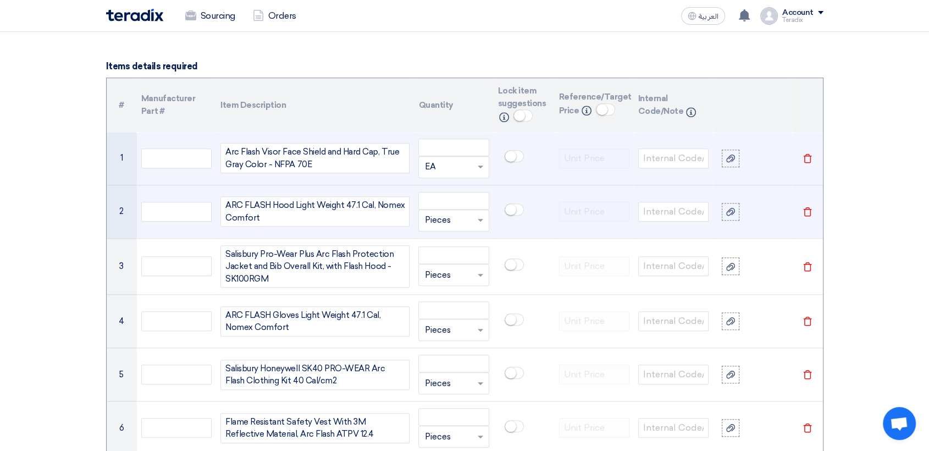
click at [443, 226] on input "text" at bounding box center [446, 221] width 45 height 18
paste input "EA"
type input "EA"
click at [443, 262] on span "Add type..." at bounding box center [442, 264] width 36 height 8
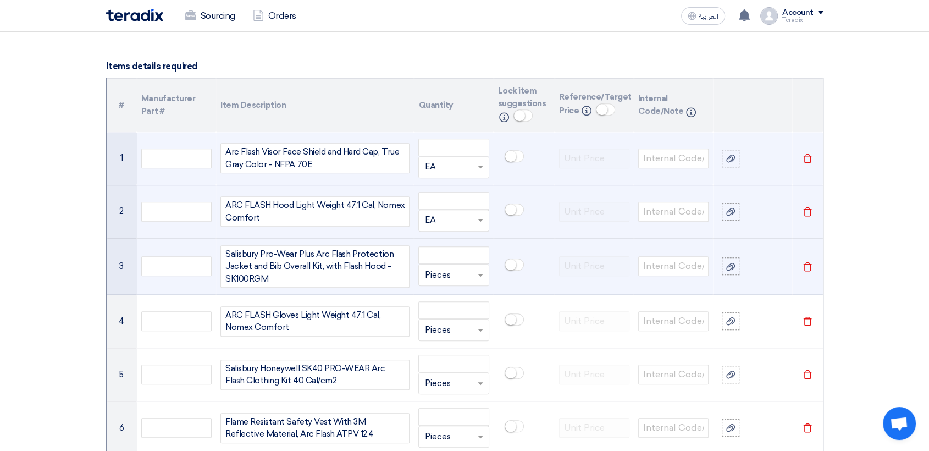
click at [443, 282] on input "text" at bounding box center [446, 275] width 45 height 18
paste input "EA"
type input "EA"
click at [448, 315] on span "Add type..." at bounding box center [442, 319] width 36 height 8
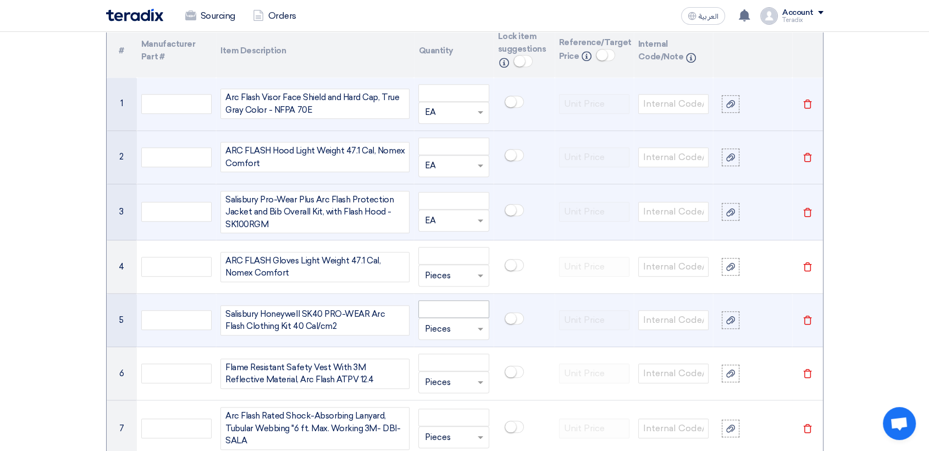
scroll to position [971, 0]
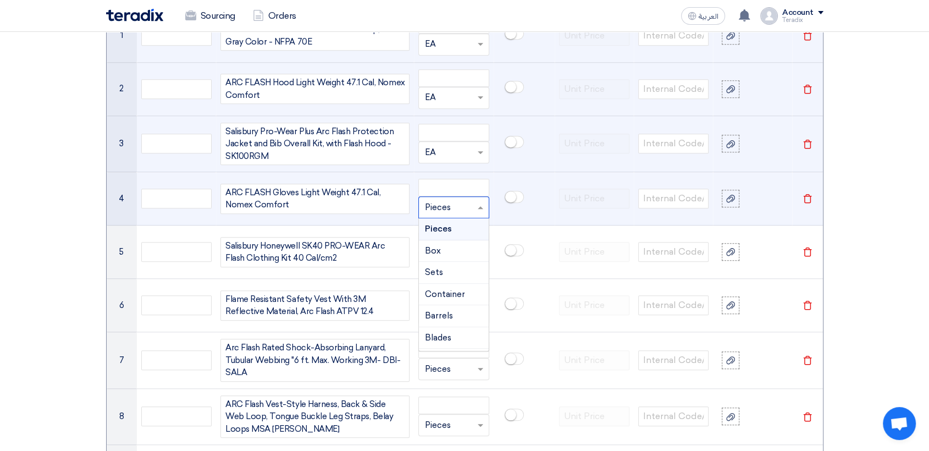
click at [451, 209] on input "text" at bounding box center [446, 207] width 45 height 18
paste input "EA"
type input "EA"
click at [444, 251] on span "Add type..." at bounding box center [442, 251] width 36 height 8
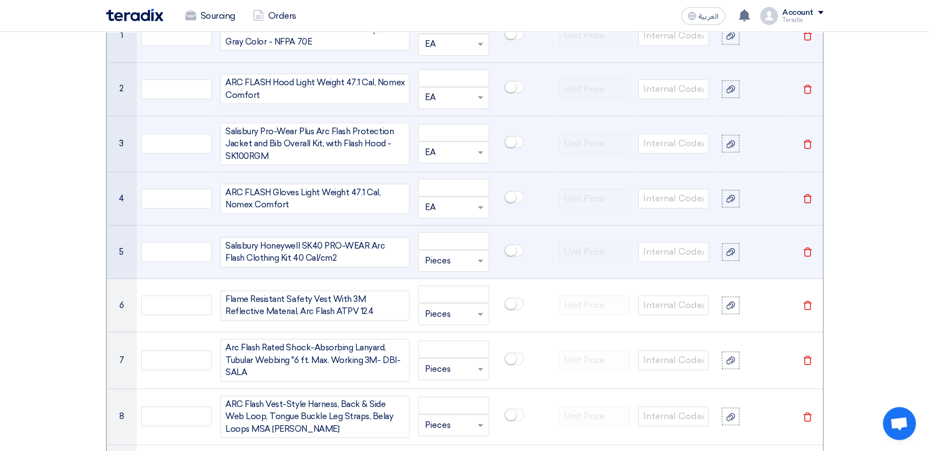
click at [448, 261] on input "text" at bounding box center [446, 261] width 45 height 18
paste input "EA"
type input "EA"
click at [451, 303] on span "Add type..." at bounding box center [442, 305] width 36 height 8
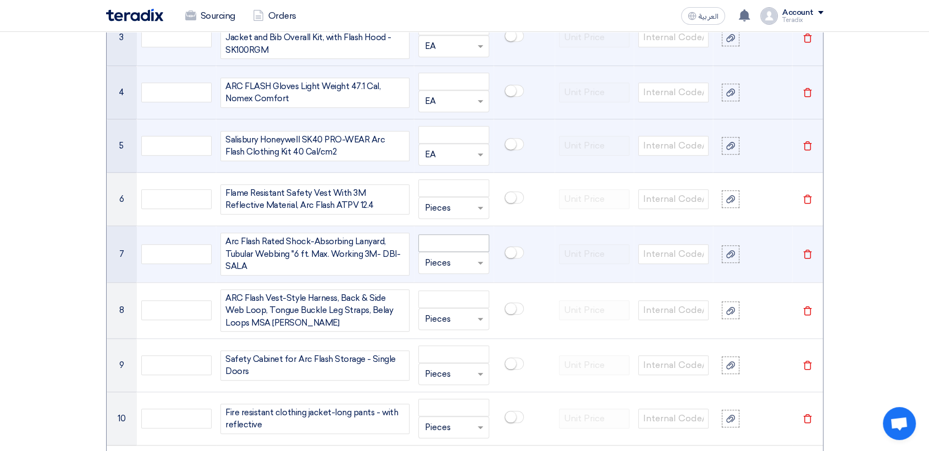
scroll to position [1093, 0]
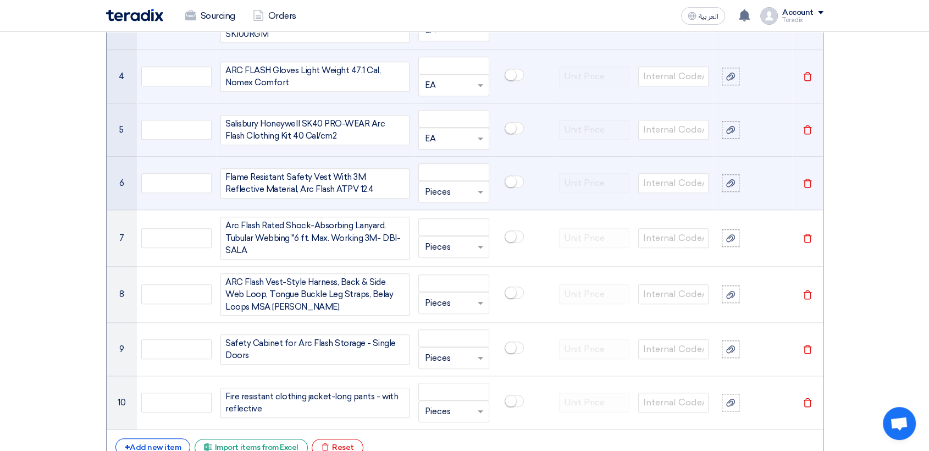
click at [440, 195] on input "text" at bounding box center [446, 192] width 45 height 18
paste input "EA"
type input "EA"
click at [444, 241] on div "Add type... "EA"" at bounding box center [453, 235] width 69 height 21
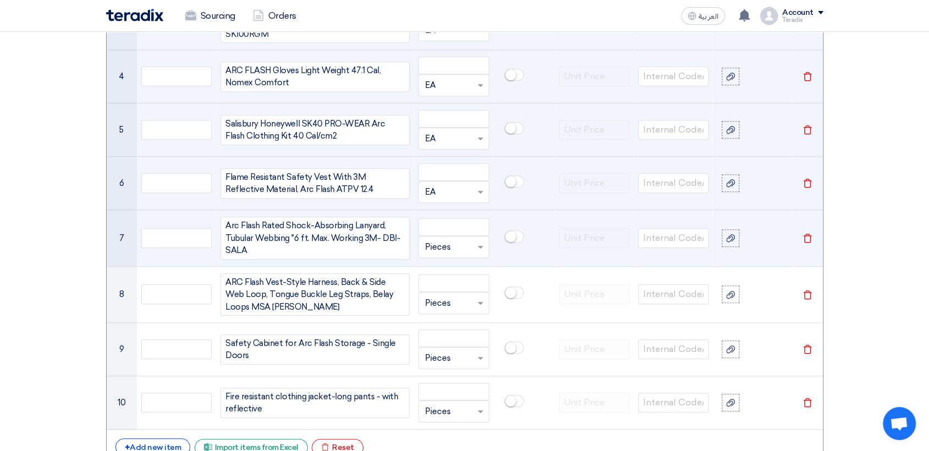
click at [444, 244] on input "text" at bounding box center [446, 247] width 45 height 18
paste input "EA"
type input "EA"
click at [450, 281] on div "Add type... "EA"" at bounding box center [453, 289] width 69 height 21
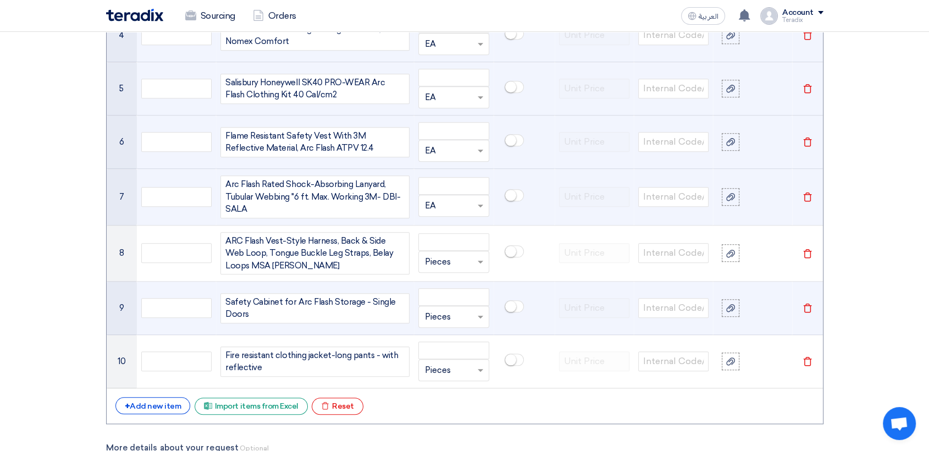
scroll to position [1154, 0]
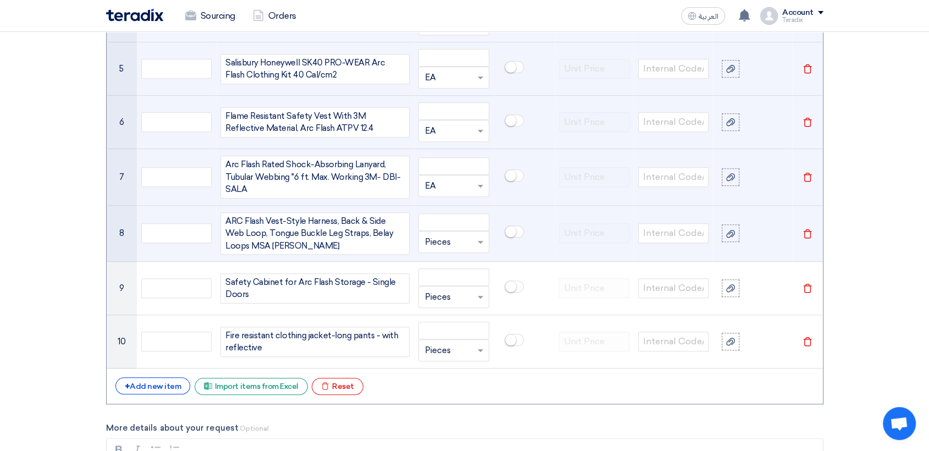
click at [446, 243] on input "text" at bounding box center [446, 242] width 45 height 18
paste input "EA"
type input "EA"
click at [446, 282] on span "Add type..." at bounding box center [442, 286] width 36 height 8
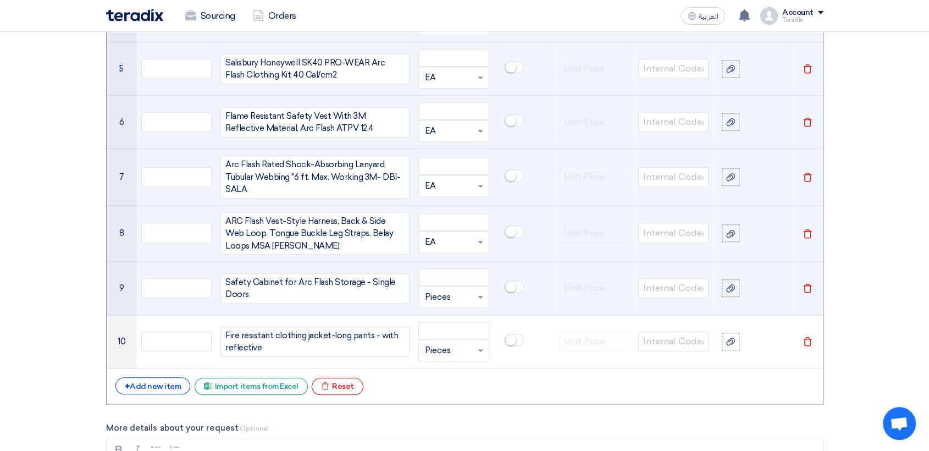
click at [445, 295] on input "text" at bounding box center [446, 297] width 45 height 18
paste input "EA"
type input "EA"
click at [451, 330] on div "Add type... "EA"" at bounding box center [453, 340] width 69 height 21
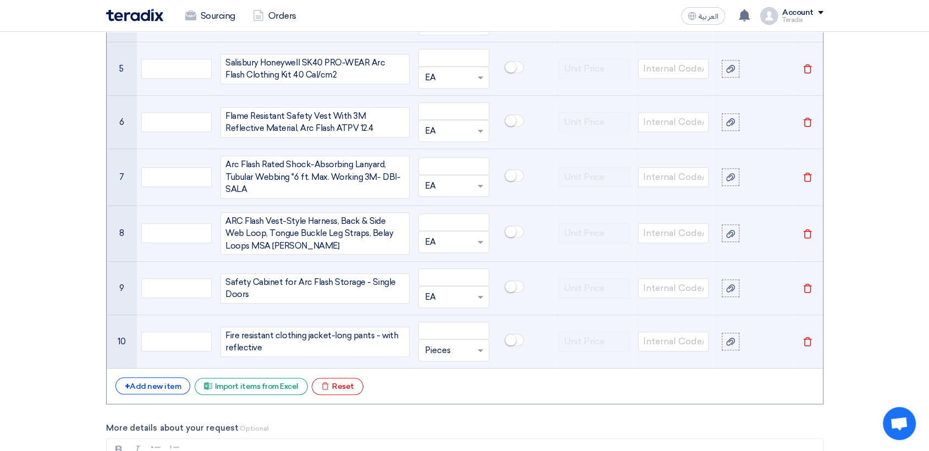
click at [452, 358] on div "Unit × Pieces" at bounding box center [453, 350] width 70 height 22
paste input "EA"
type input "EA"
click at [451, 330] on span "Add type..." at bounding box center [442, 329] width 36 height 8
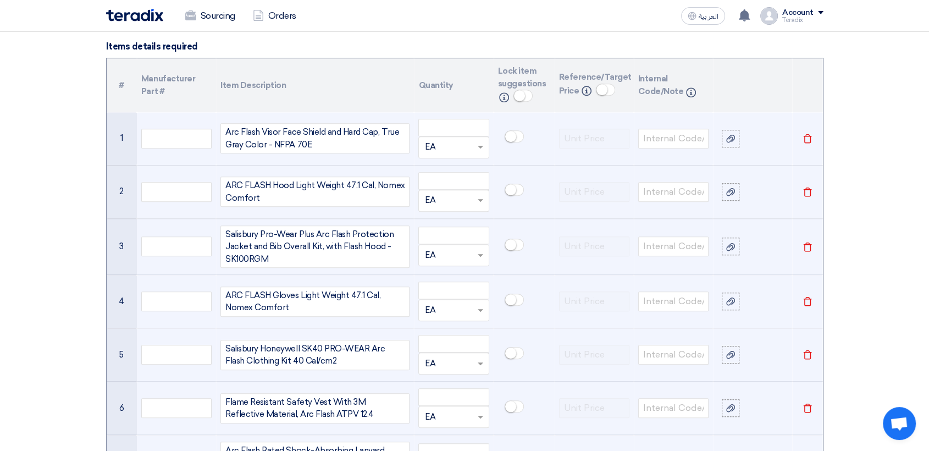
scroll to position [849, 0]
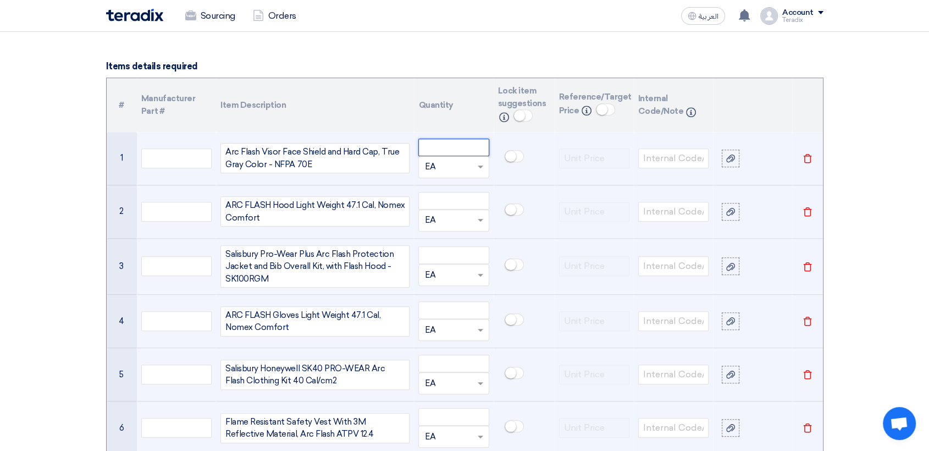
click at [450, 151] on input "number" at bounding box center [453, 148] width 70 height 18
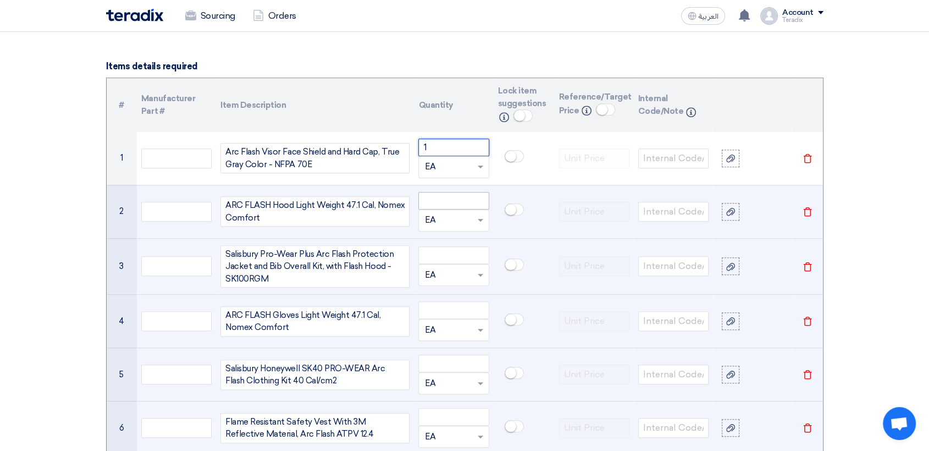
type input "1"
click at [444, 198] on input "number" at bounding box center [453, 201] width 70 height 18
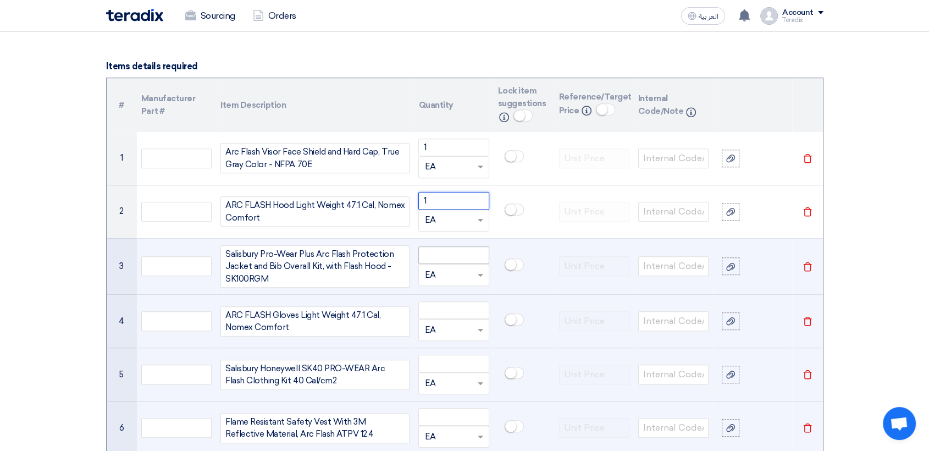
type input "1"
click at [470, 251] on input "number" at bounding box center [453, 255] width 70 height 18
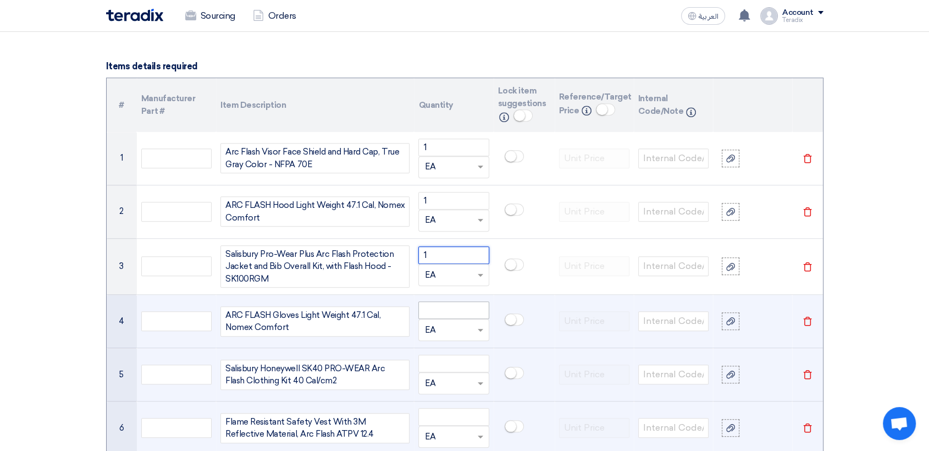
type input "1"
click at [462, 313] on input "number" at bounding box center [453, 310] width 70 height 18
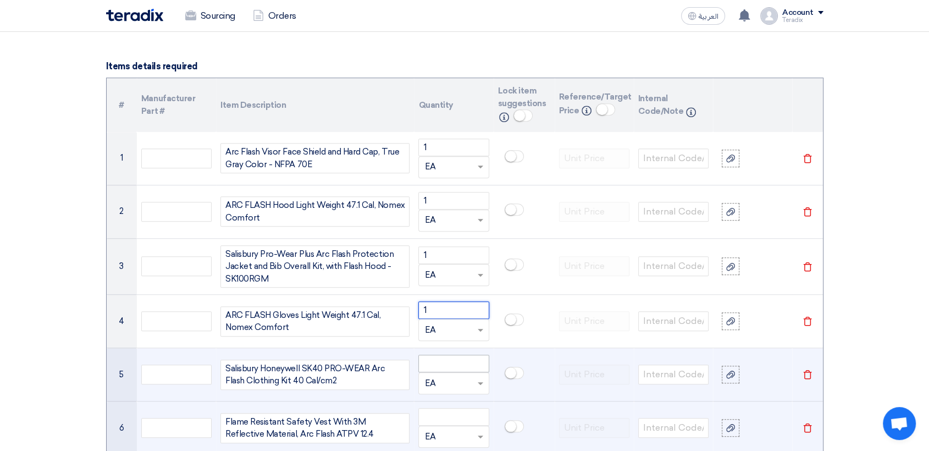
type input "1"
click at [462, 355] on input "number" at bounding box center [453, 364] width 70 height 18
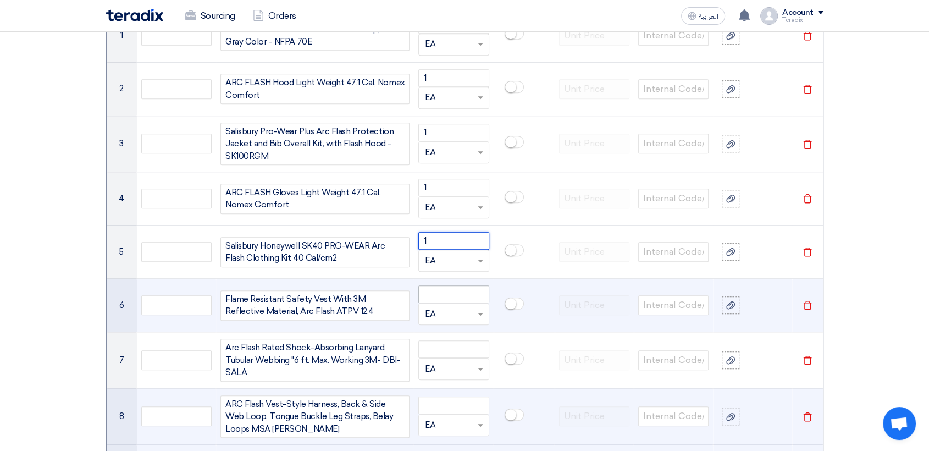
type input "1"
click at [450, 292] on input "number" at bounding box center [453, 294] width 70 height 18
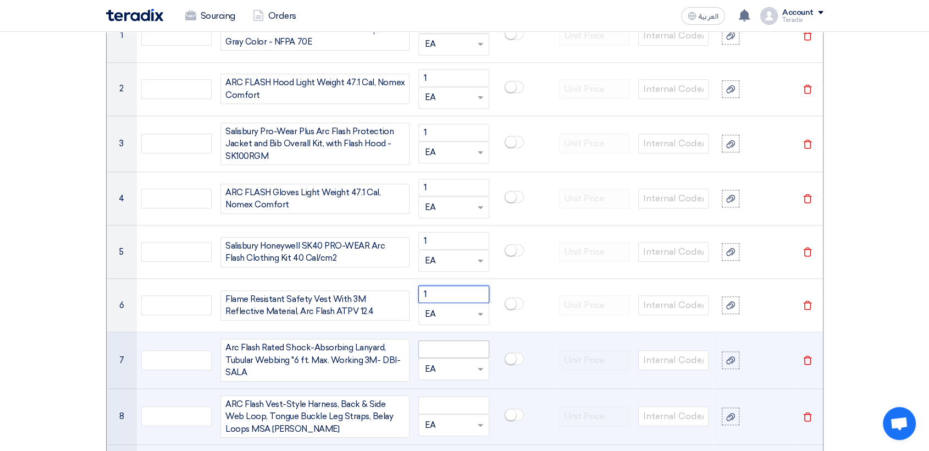
type input "1"
click at [460, 353] on input "number" at bounding box center [453, 349] width 70 height 18
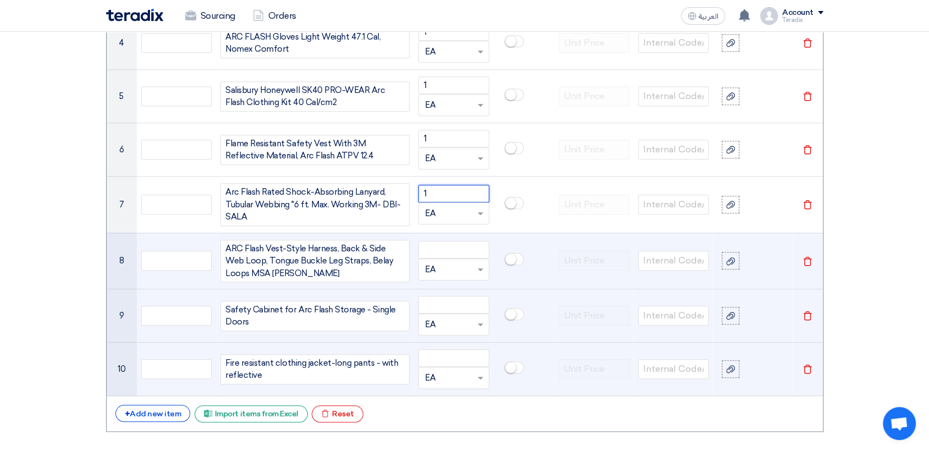
scroll to position [1154, 0]
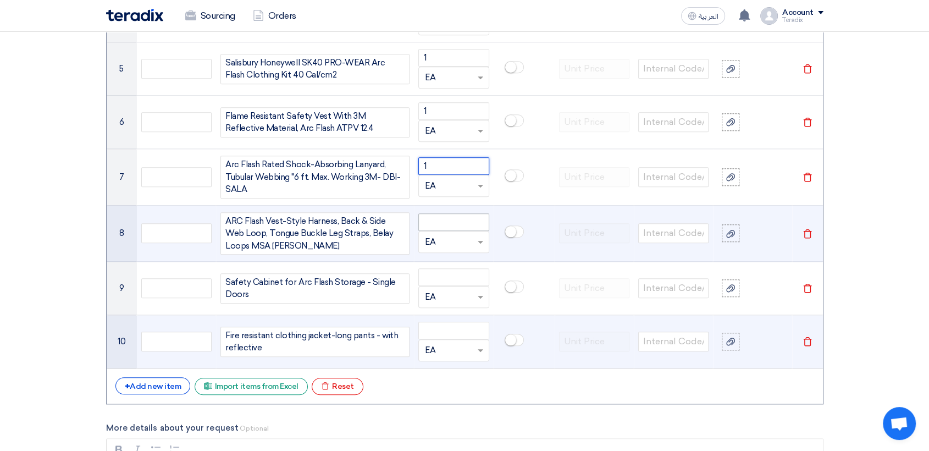
type input "1"
click at [460, 213] on input "number" at bounding box center [453, 222] width 70 height 18
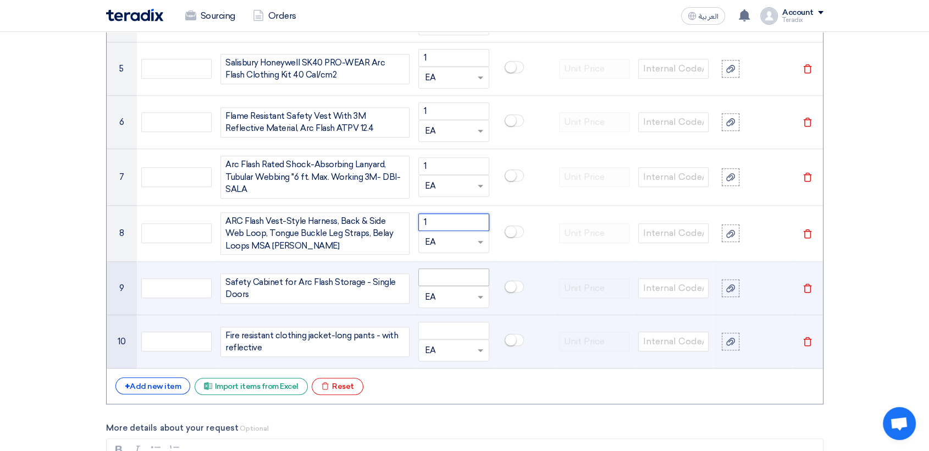
type input "1"
click at [465, 277] on input "number" at bounding box center [453, 277] width 70 height 18
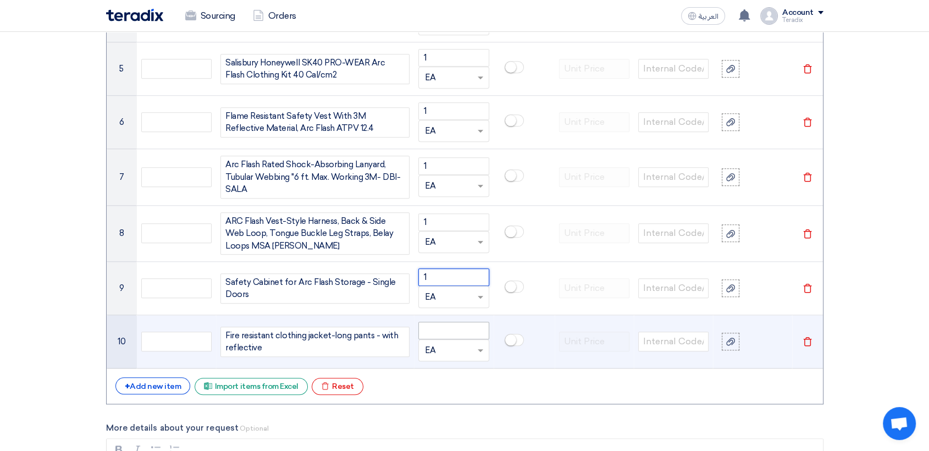
type input "1"
click at [465, 332] on input "number" at bounding box center [453, 331] width 70 height 18
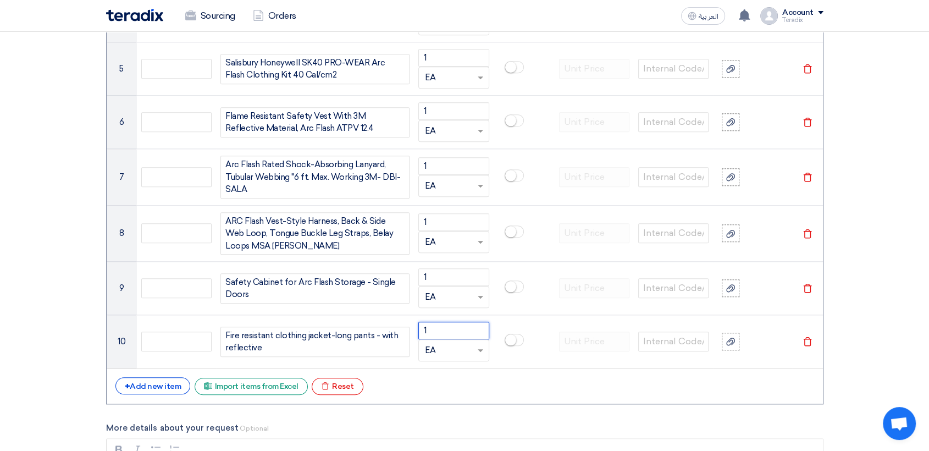
type input "1"
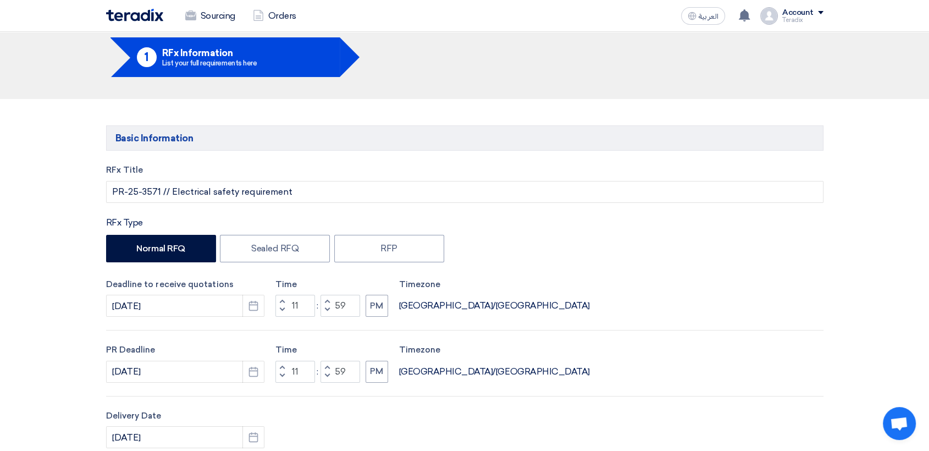
scroll to position [0, 0]
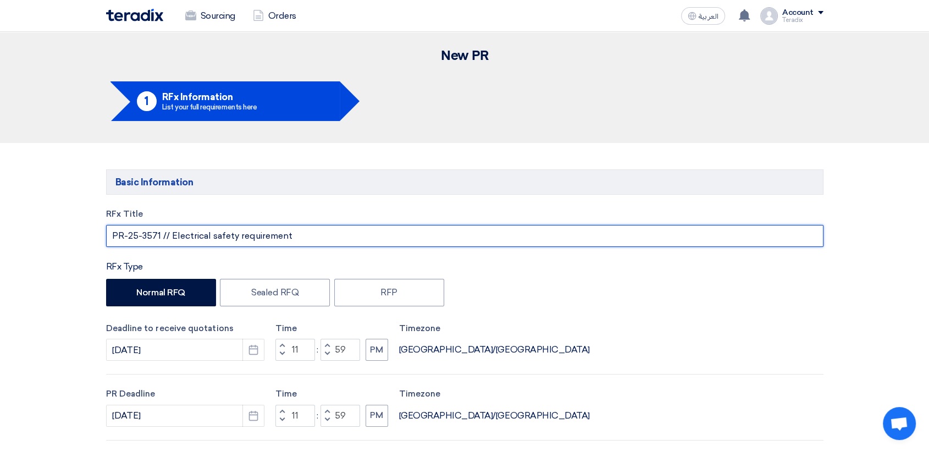
drag, startPoint x: 297, startPoint y: 231, endPoint x: 161, endPoint y: 236, distance: 137.0
click at [161, 236] on input "PR-25-3571 // Electrical safety requirement" at bounding box center [464, 236] width 717 height 22
drag, startPoint x: 116, startPoint y: 225, endPoint x: 0, endPoint y: 211, distance: 116.9
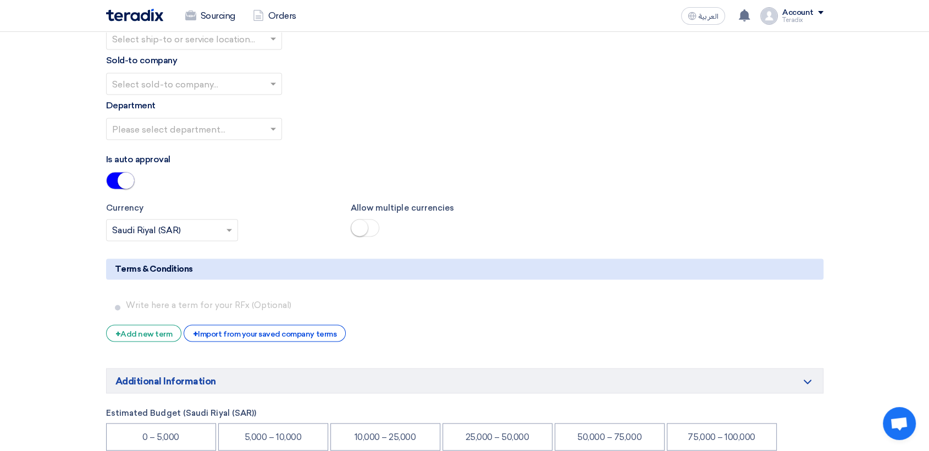
scroll to position [1649, 0]
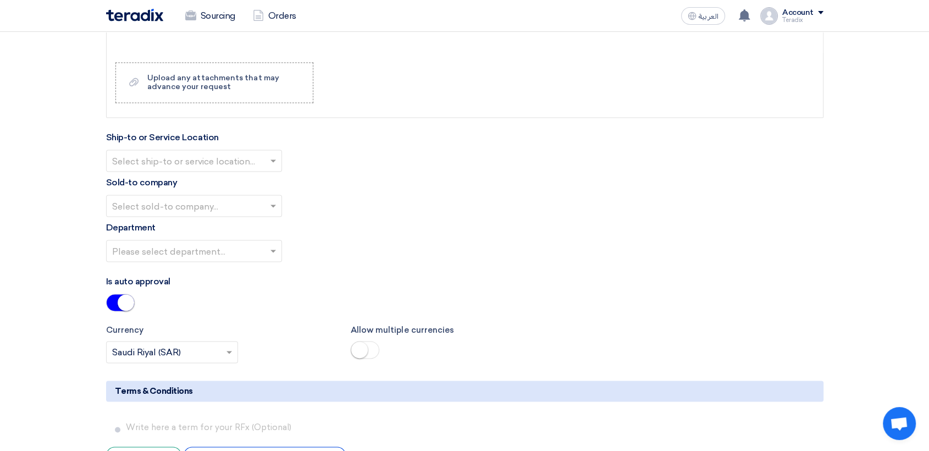
type input "PR-25-3571"
click at [258, 155] on input "text" at bounding box center [188, 162] width 153 height 18
click at [252, 189] on div "Obeikan Digital Solutions" at bounding box center [194, 183] width 175 height 22
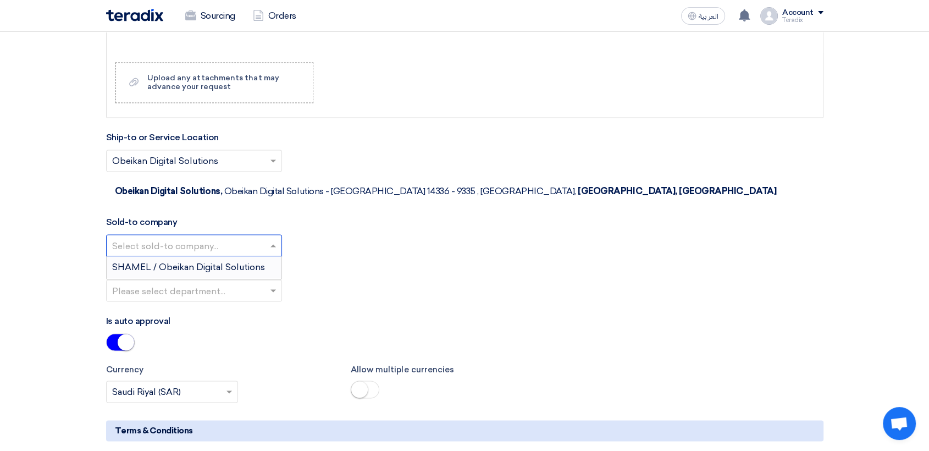
click at [252, 237] on input "text" at bounding box center [188, 246] width 153 height 18
click at [242, 256] on div "SHAMEL / Obeikan Digital Solutions" at bounding box center [194, 267] width 175 height 22
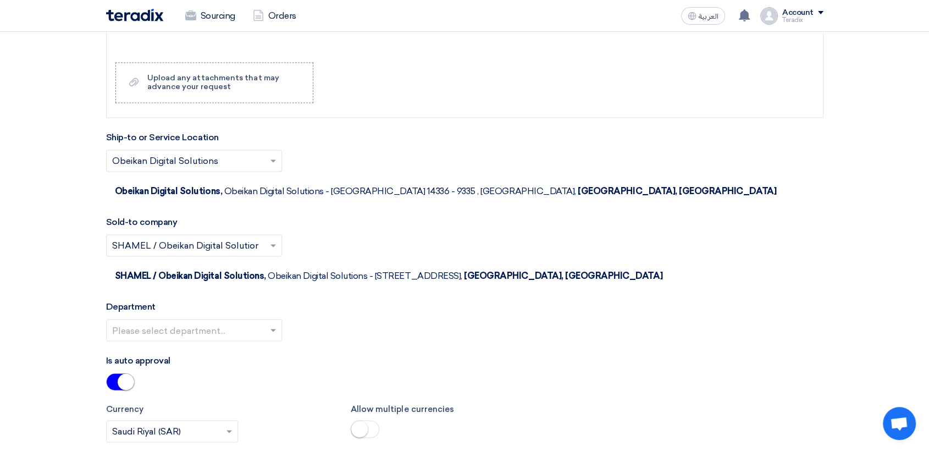
click at [250, 322] on input "text" at bounding box center [188, 331] width 153 height 18
click at [250, 341] on div "Procurement Department" at bounding box center [194, 352] width 175 height 22
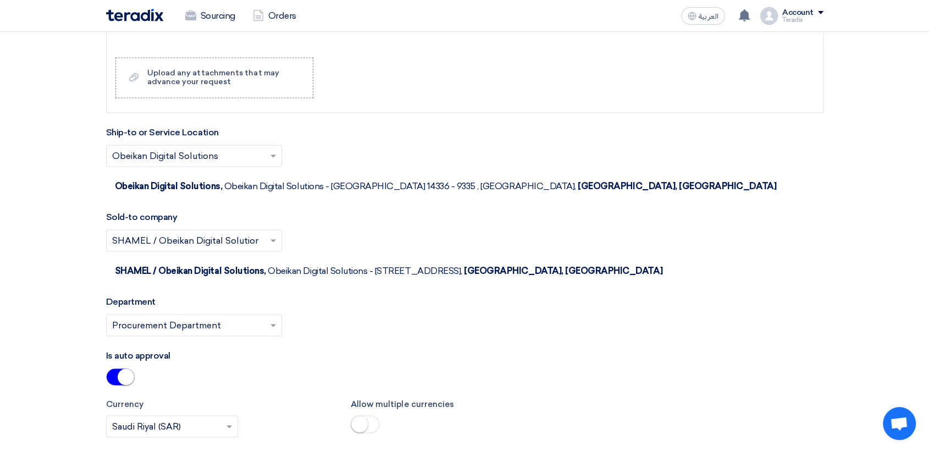
scroll to position [2015, 0]
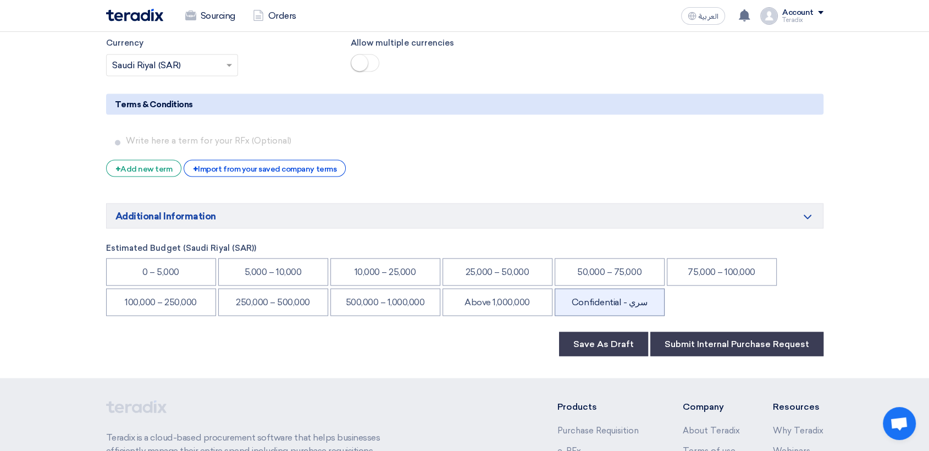
click at [616, 288] on li "Confidential - سري" at bounding box center [610, 301] width 110 height 27
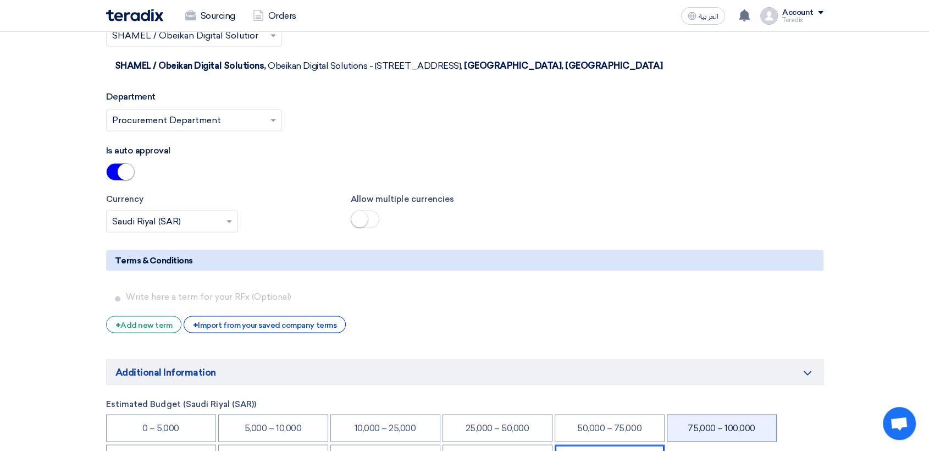
scroll to position [1893, 0]
